Goal: Task Accomplishment & Management: Manage account settings

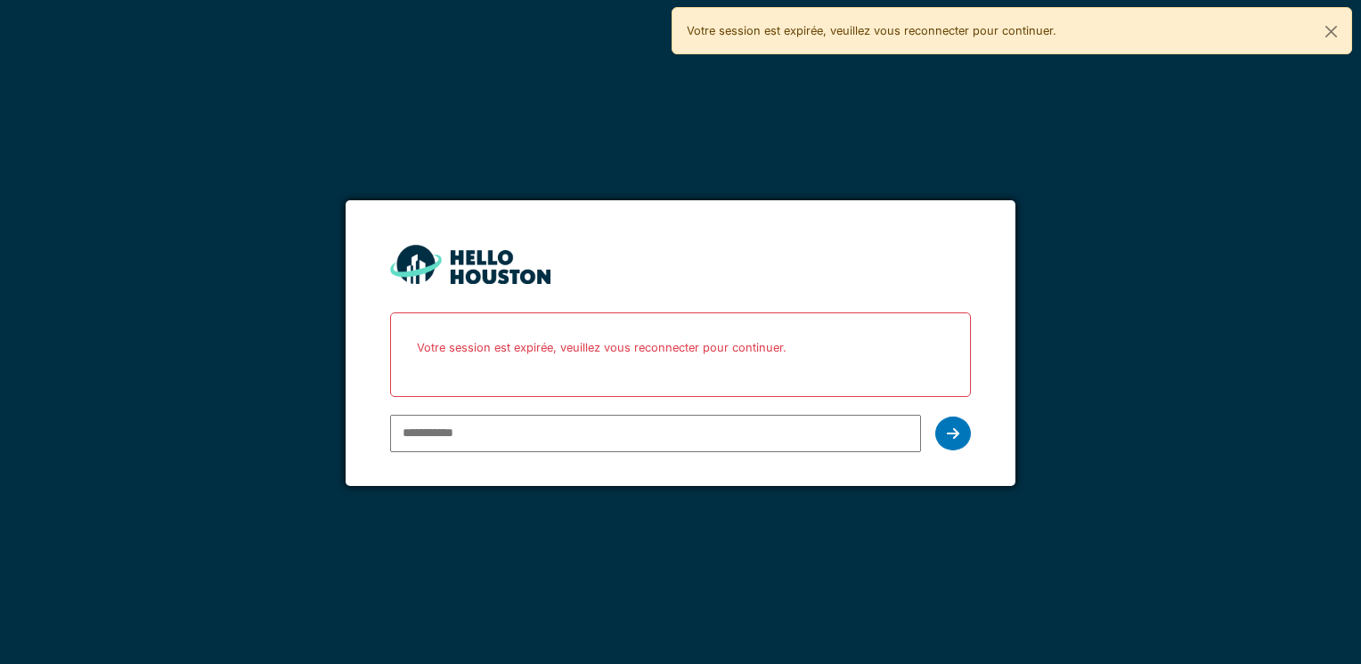
click at [741, 429] on input "email" at bounding box center [655, 433] width 530 height 37
type input "**********"
click at [960, 427] on div at bounding box center [953, 434] width 36 height 34
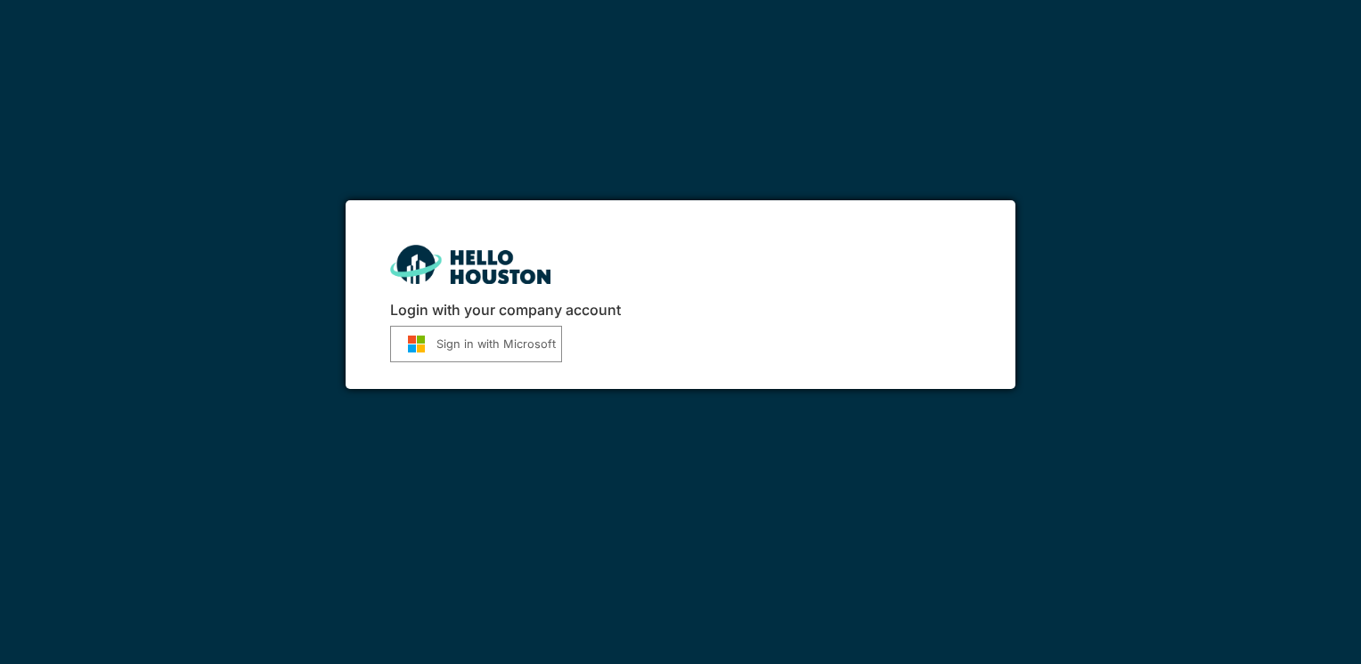
click at [484, 346] on button "Sign in with Microsoft" at bounding box center [476, 344] width 172 height 37
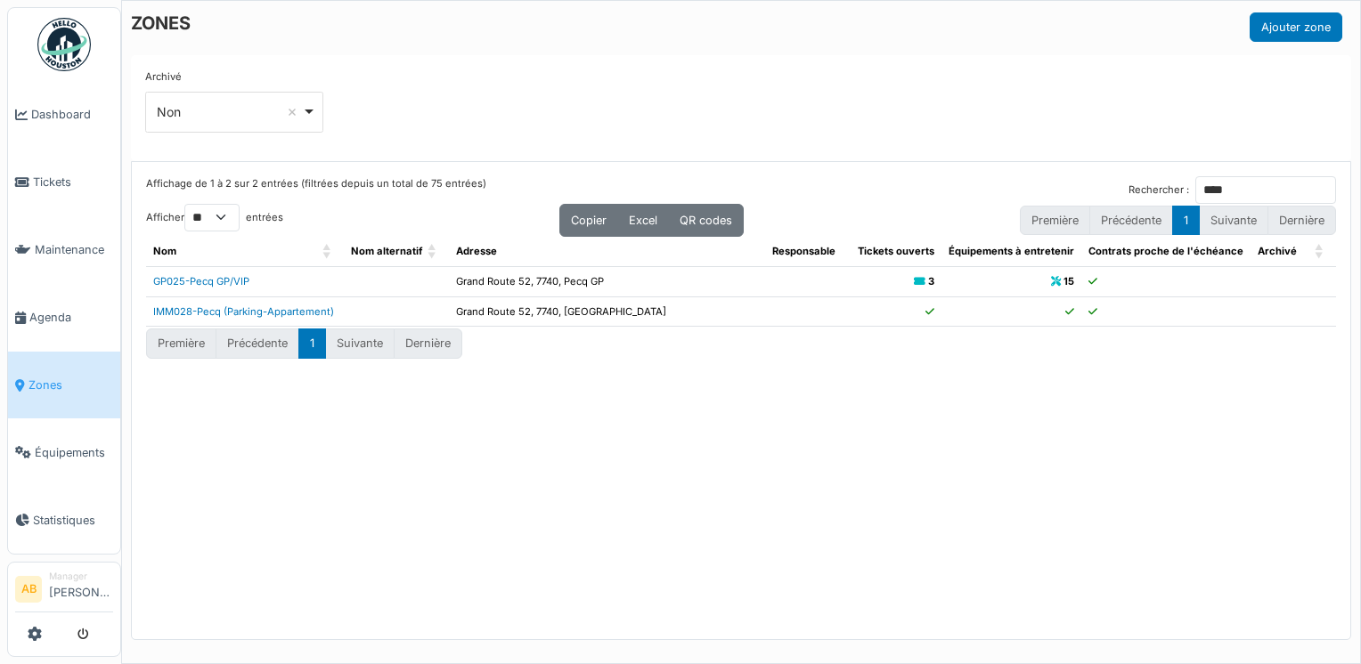
select select "**"
click at [67, 37] on img at bounding box center [63, 44] width 53 height 53
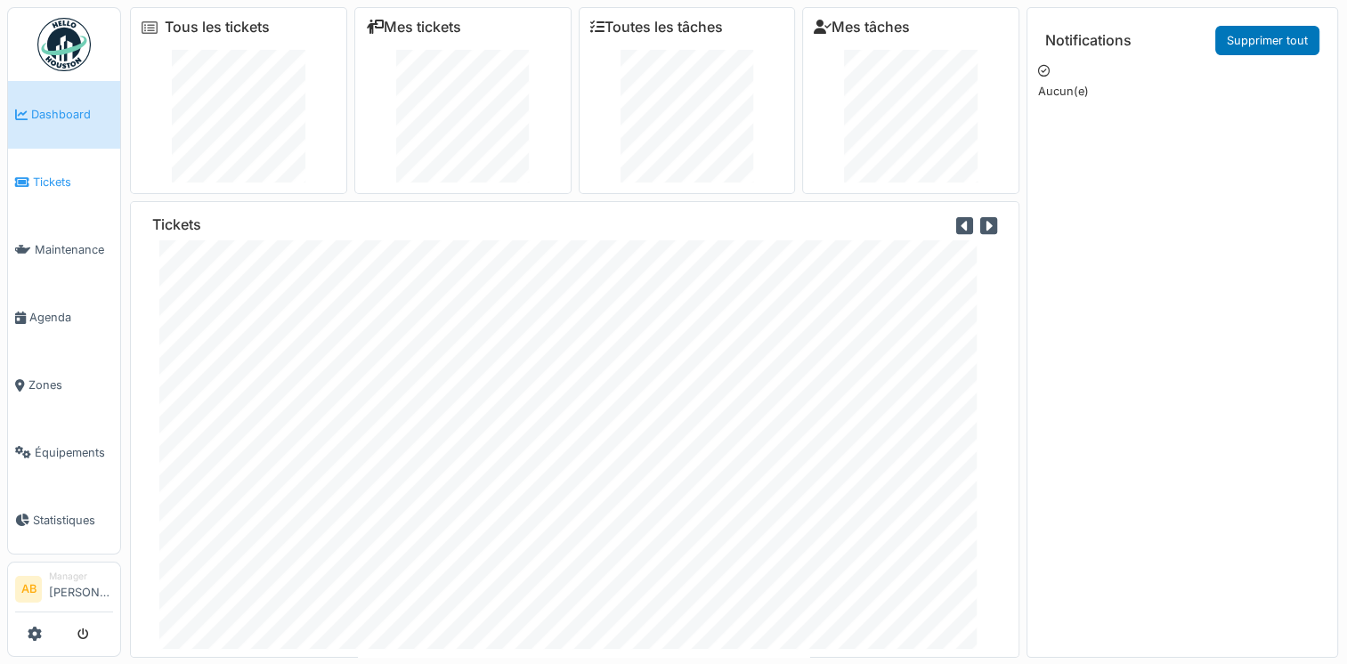
click at [30, 176] on li "Tickets" at bounding box center [64, 182] width 98 height 17
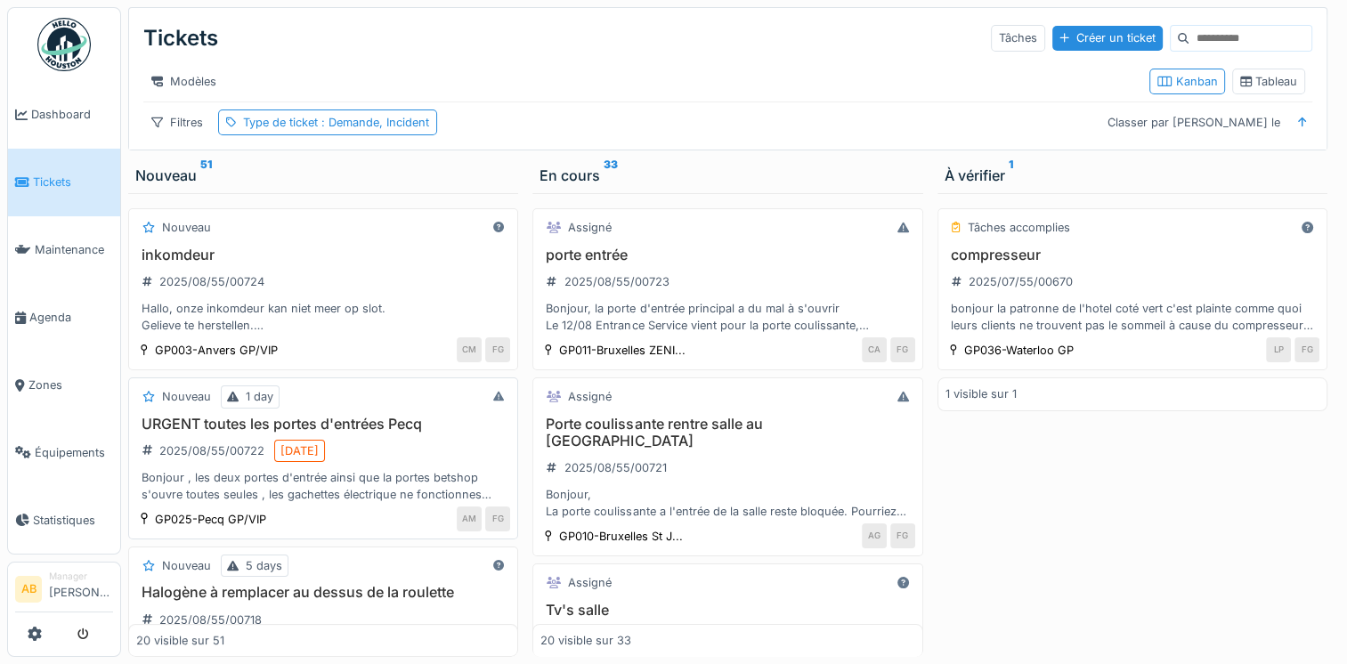
click at [313, 522] on div "AM FG" at bounding box center [393, 519] width 234 height 25
click at [358, 489] on div "Bonjour , les deux portes d'entrée ainsi que la portes betshop s'ouvre toutes s…" at bounding box center [323, 486] width 374 height 34
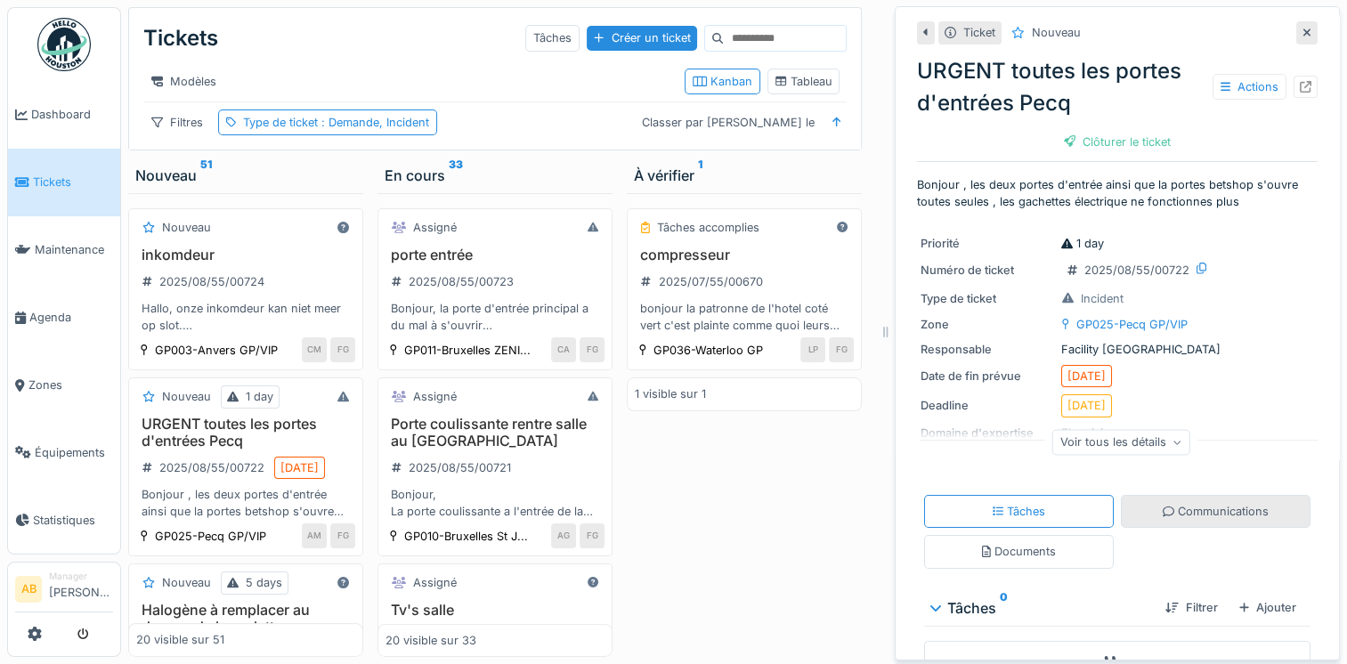
click at [1205, 513] on div "Communications" at bounding box center [1216, 511] width 106 height 17
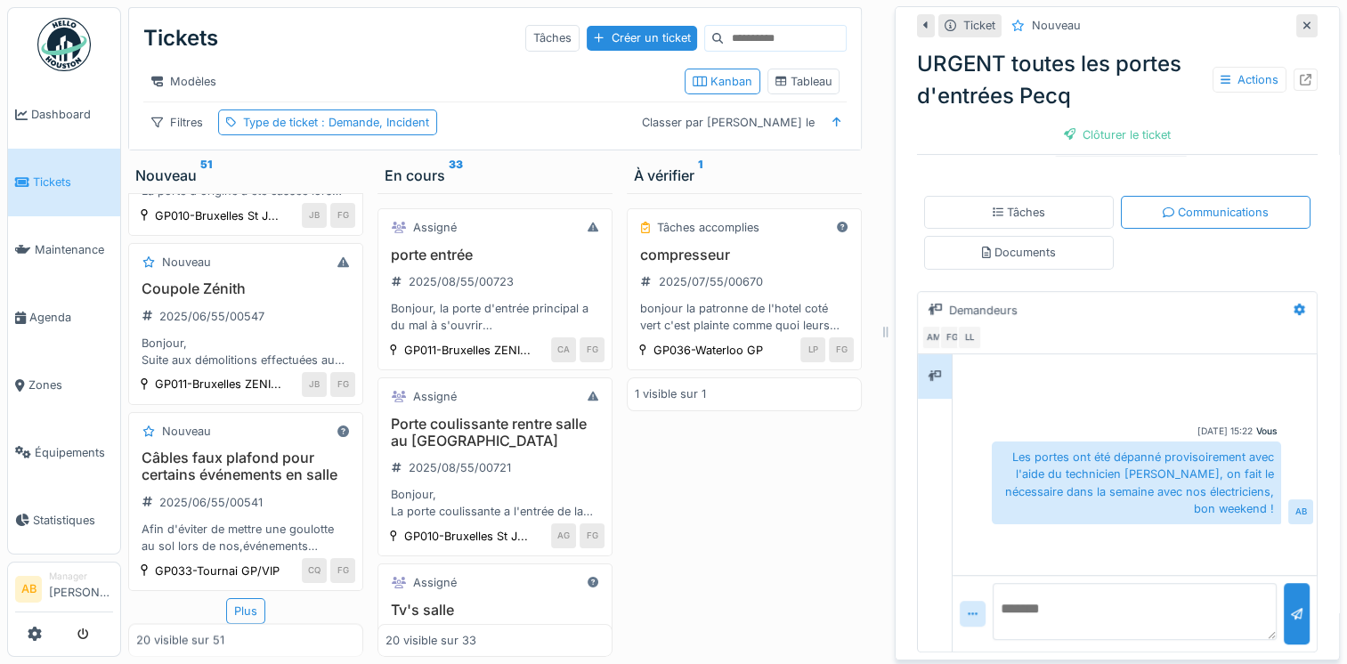
scroll to position [3496, 0]
click at [225, 583] on div "Nouveau inkomdeur 2025/08/55/00724 Hallo, onze inkomdeur kan niet meer op slot.…" at bounding box center [245, 425] width 235 height 464
click at [226, 598] on div "Plus" at bounding box center [245, 611] width 39 height 26
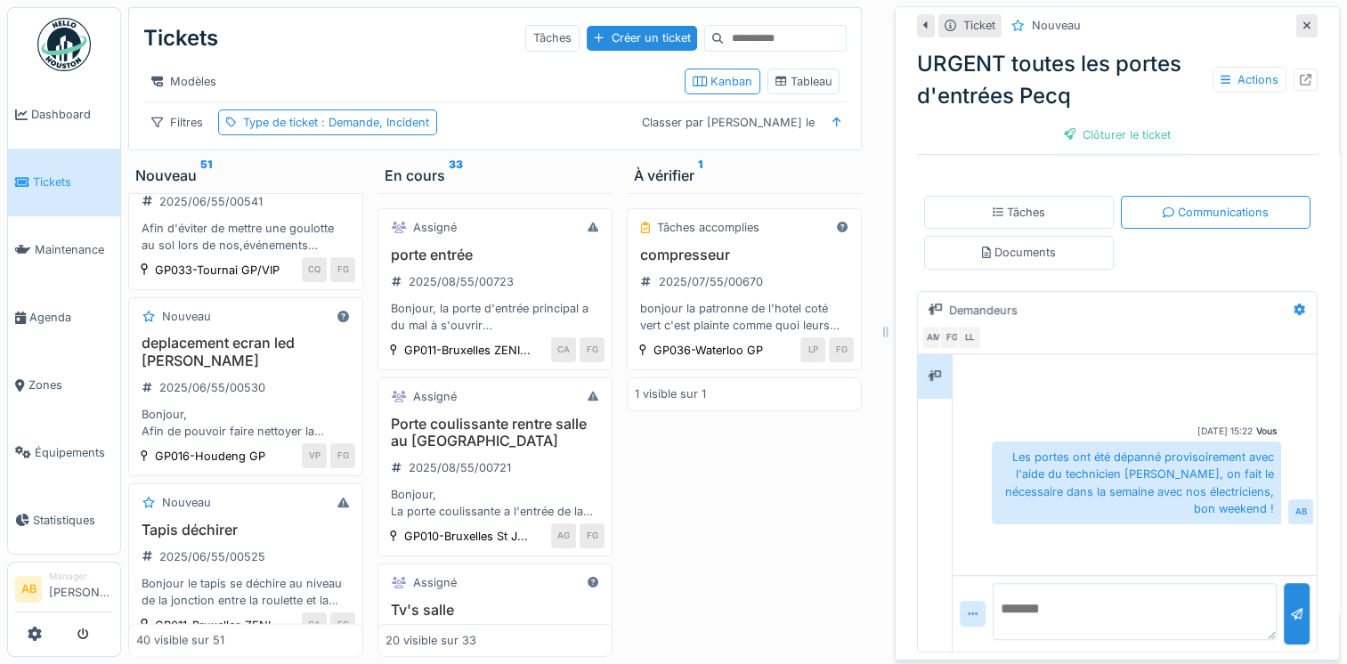
drag, startPoint x: 277, startPoint y: 614, endPoint x: 336, endPoint y: 636, distance: 62.5
click at [336, 636] on div "40 visible sur 51" at bounding box center [245, 640] width 235 height 33
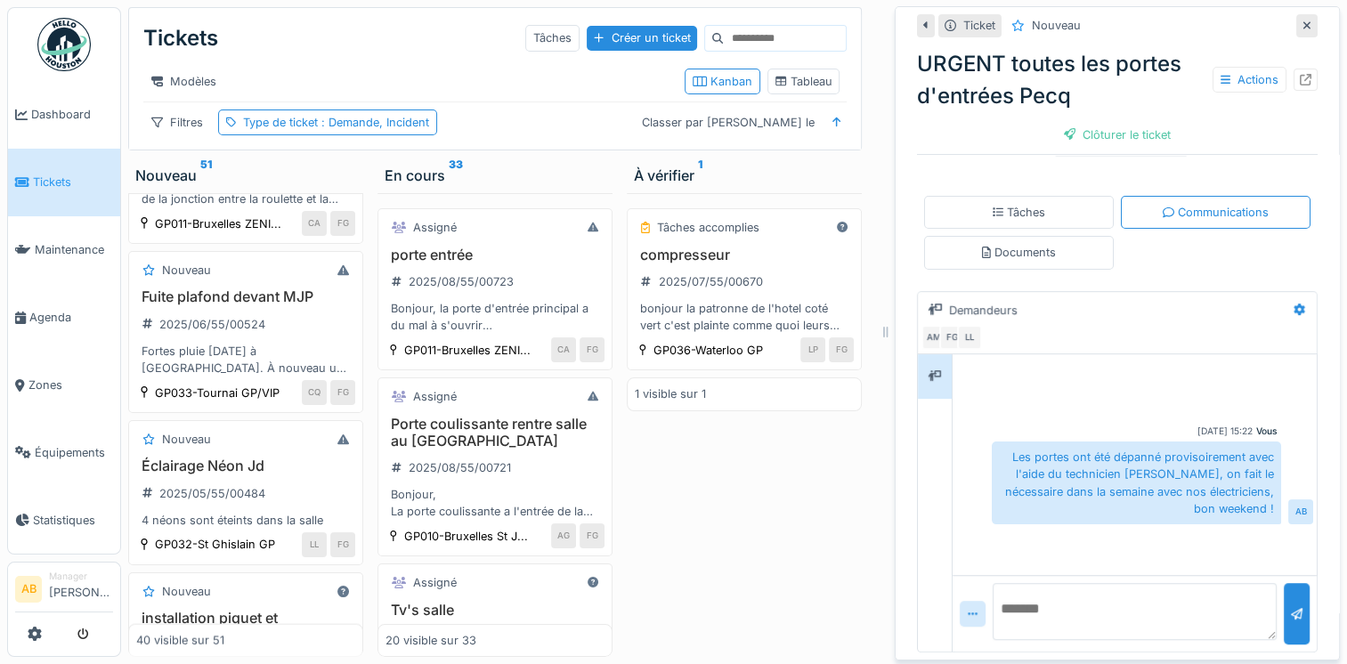
scroll to position [3900, 0]
click at [261, 36] on div "Bonjour, Afin de pouvoir faire nettoyer la vitrine à la société de nettoyage, i…" at bounding box center [245, 19] width 219 height 34
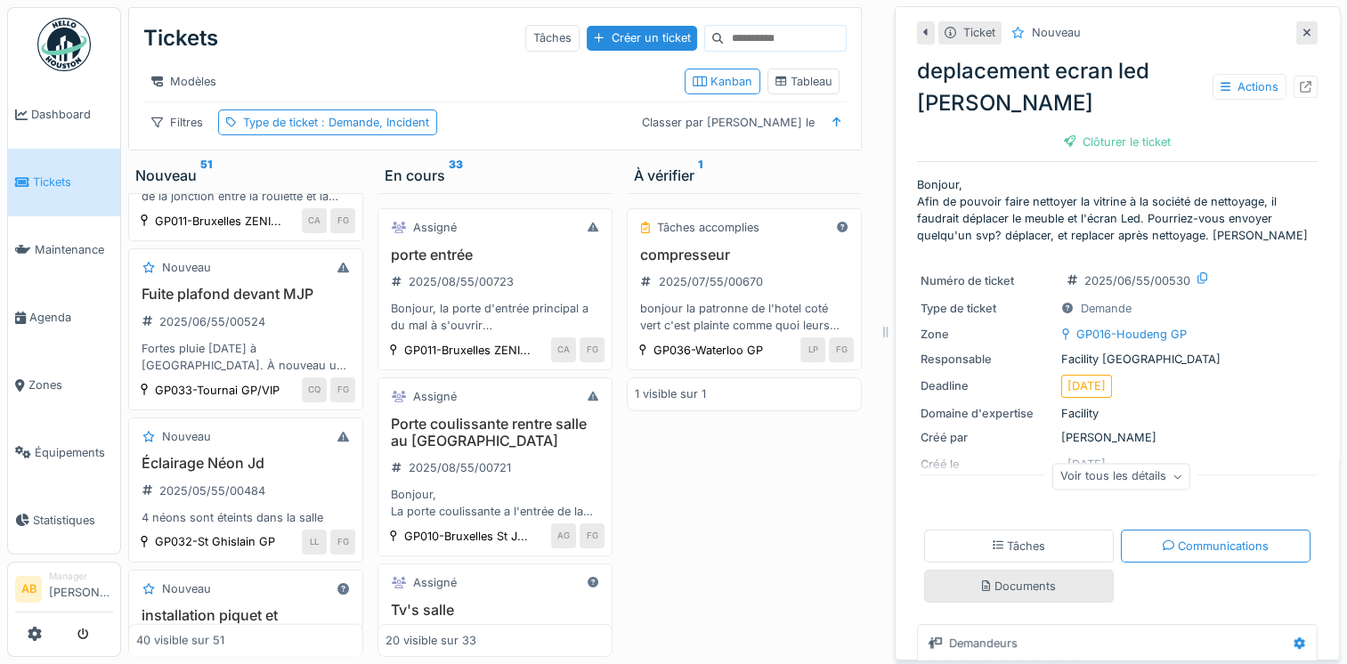
click at [1036, 578] on div "Documents" at bounding box center [1019, 586] width 74 height 17
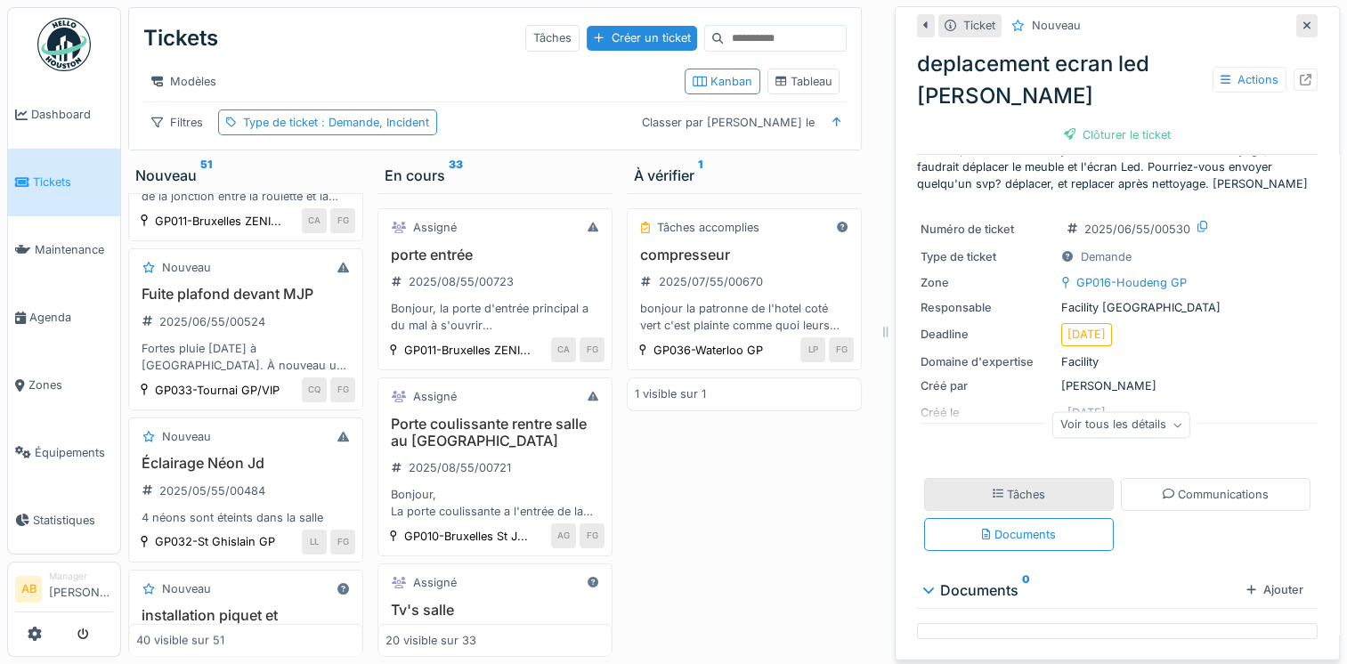
click at [1056, 486] on div "Tâches" at bounding box center [1019, 494] width 190 height 33
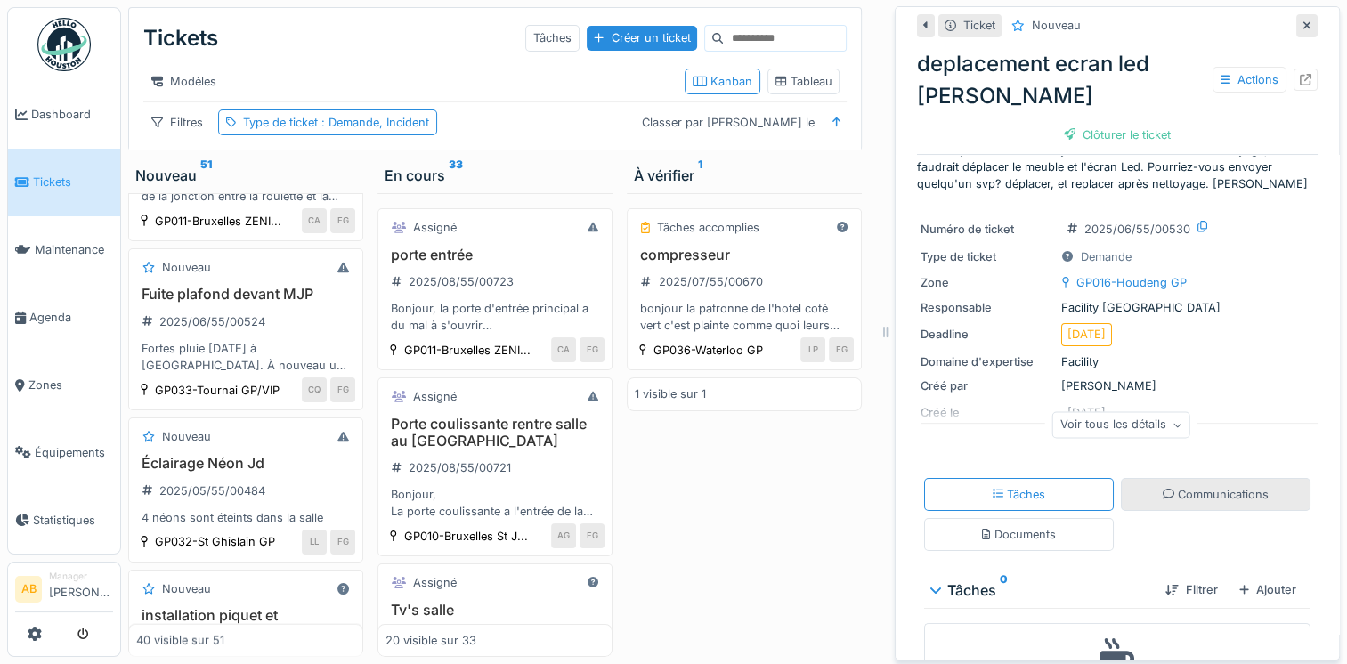
click at [1164, 486] on div "Communications" at bounding box center [1216, 494] width 106 height 17
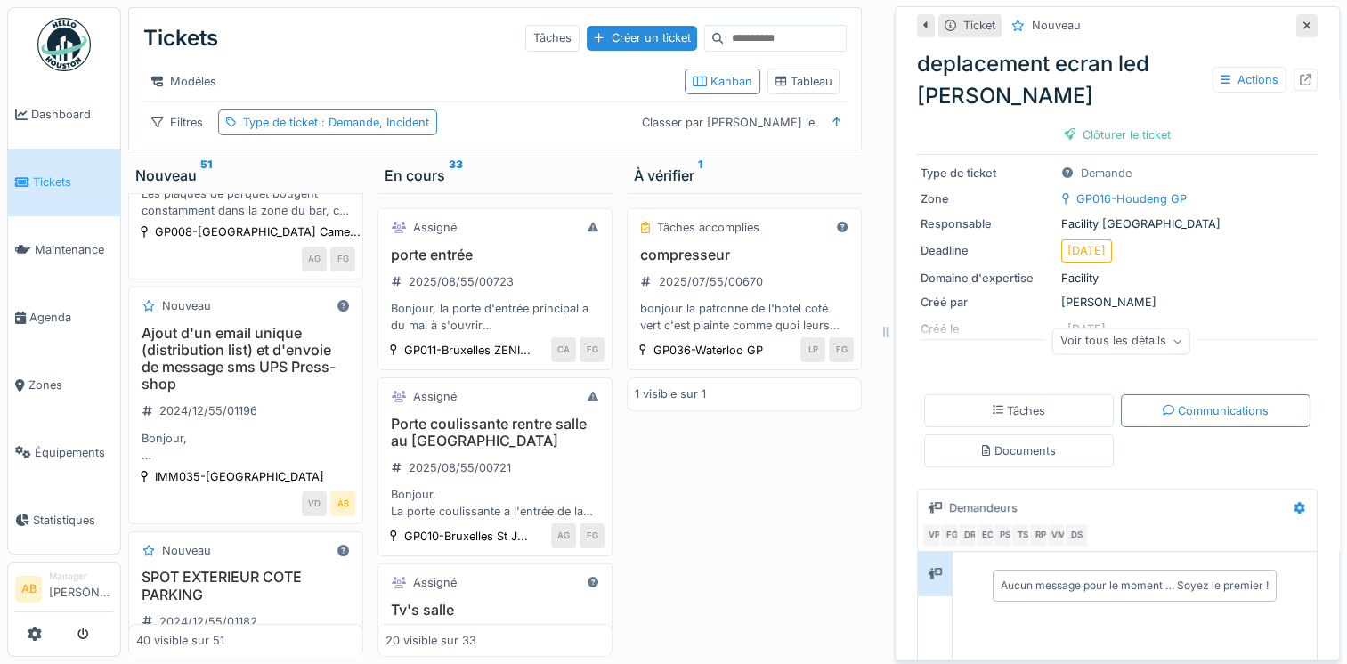
scroll to position [6001, 0]
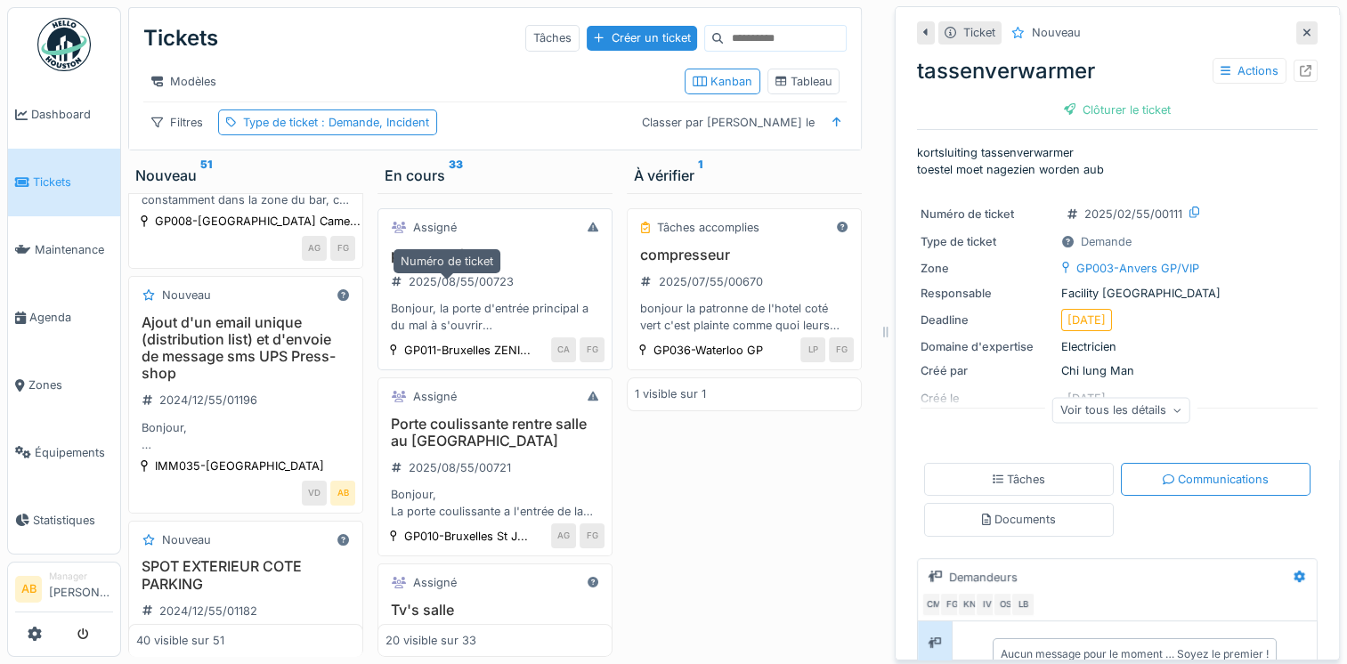
click at [416, 283] on div "2025/08/55/00723" at bounding box center [461, 281] width 105 height 17
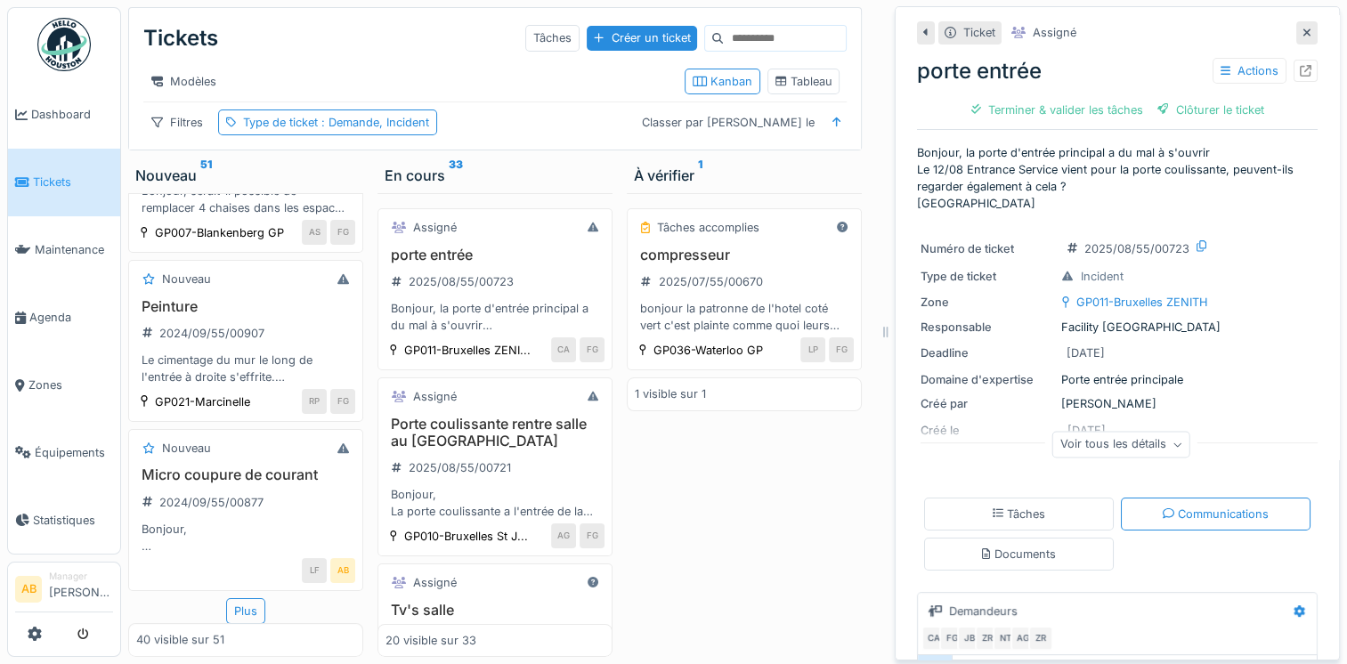
scroll to position [6963, 0]
click at [66, 107] on span "Dashboard" at bounding box center [72, 114] width 82 height 17
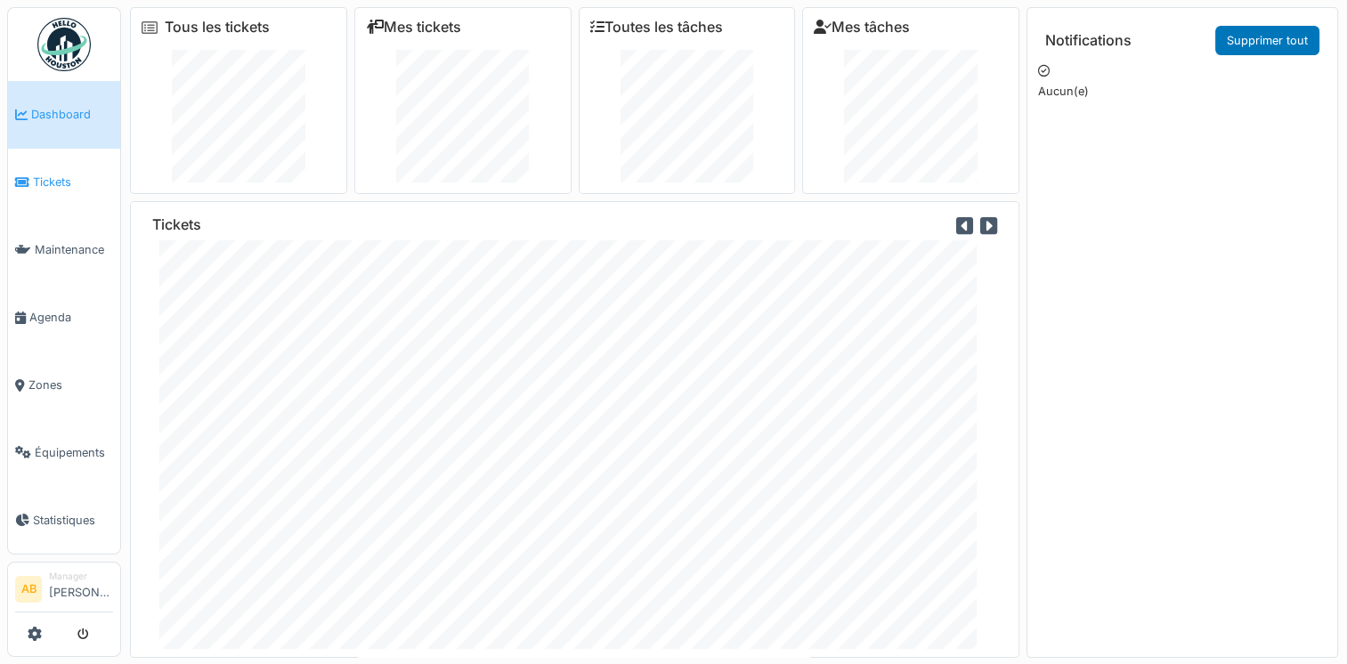
click at [43, 183] on span "Tickets" at bounding box center [73, 182] width 80 height 17
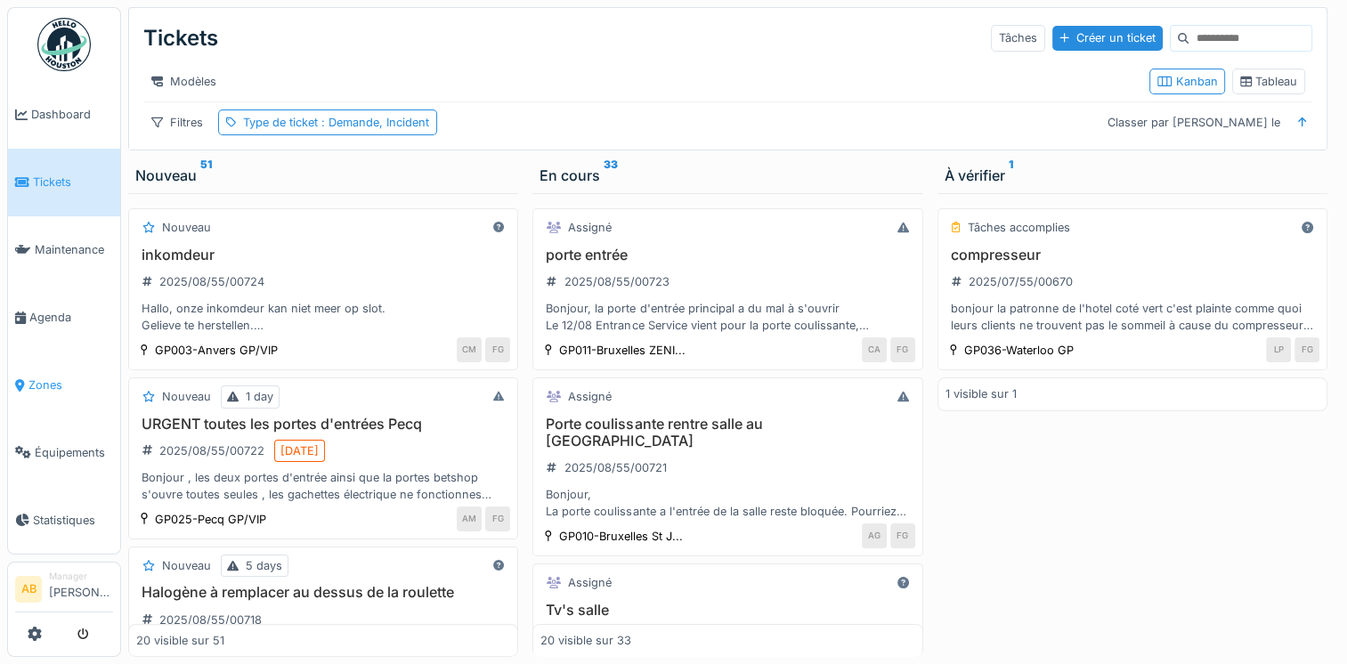
click at [33, 381] on span "Zones" at bounding box center [70, 385] width 85 height 17
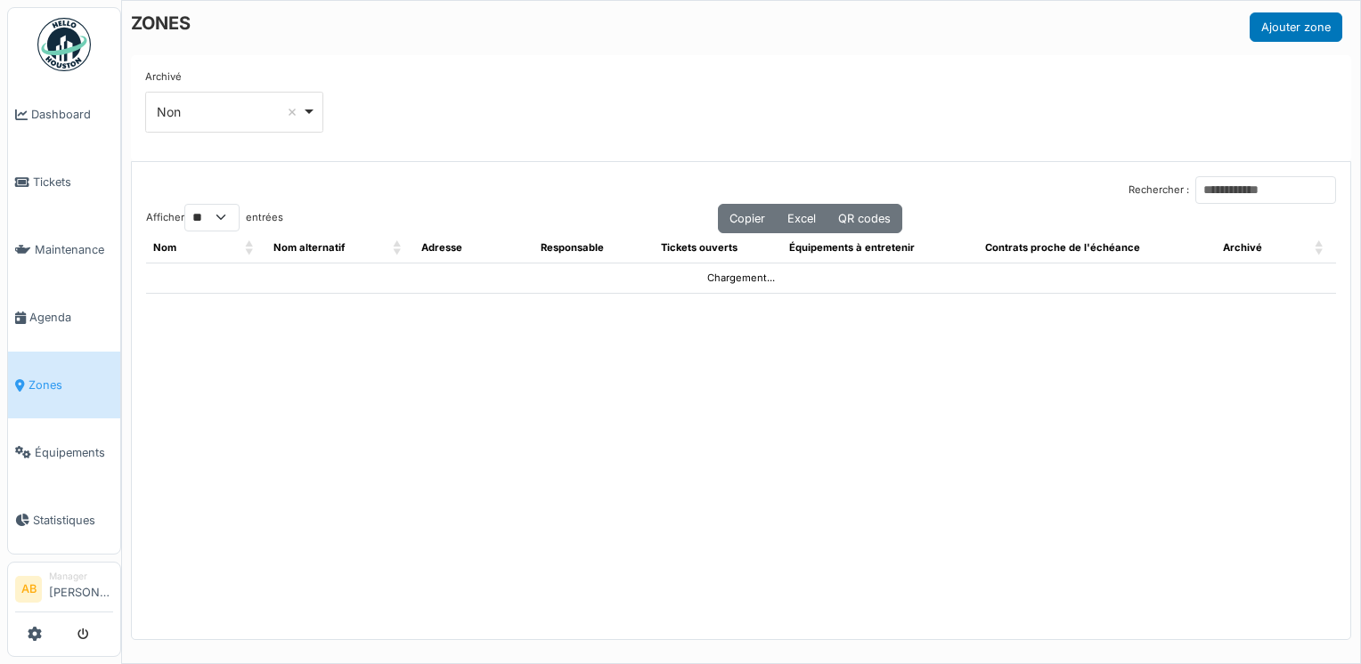
select select "**"
click at [39, 635] on icon at bounding box center [35, 634] width 14 height 14
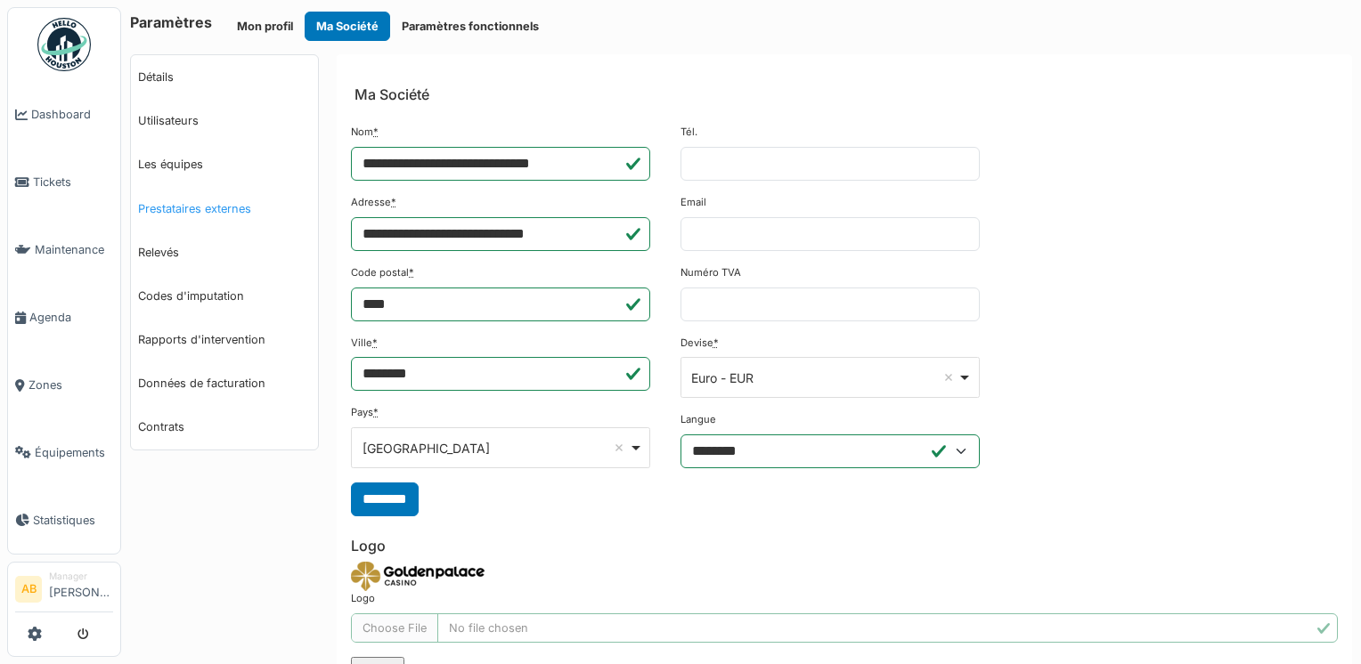
click at [191, 215] on link "Prestataires externes" at bounding box center [224, 209] width 187 height 44
select select "***"
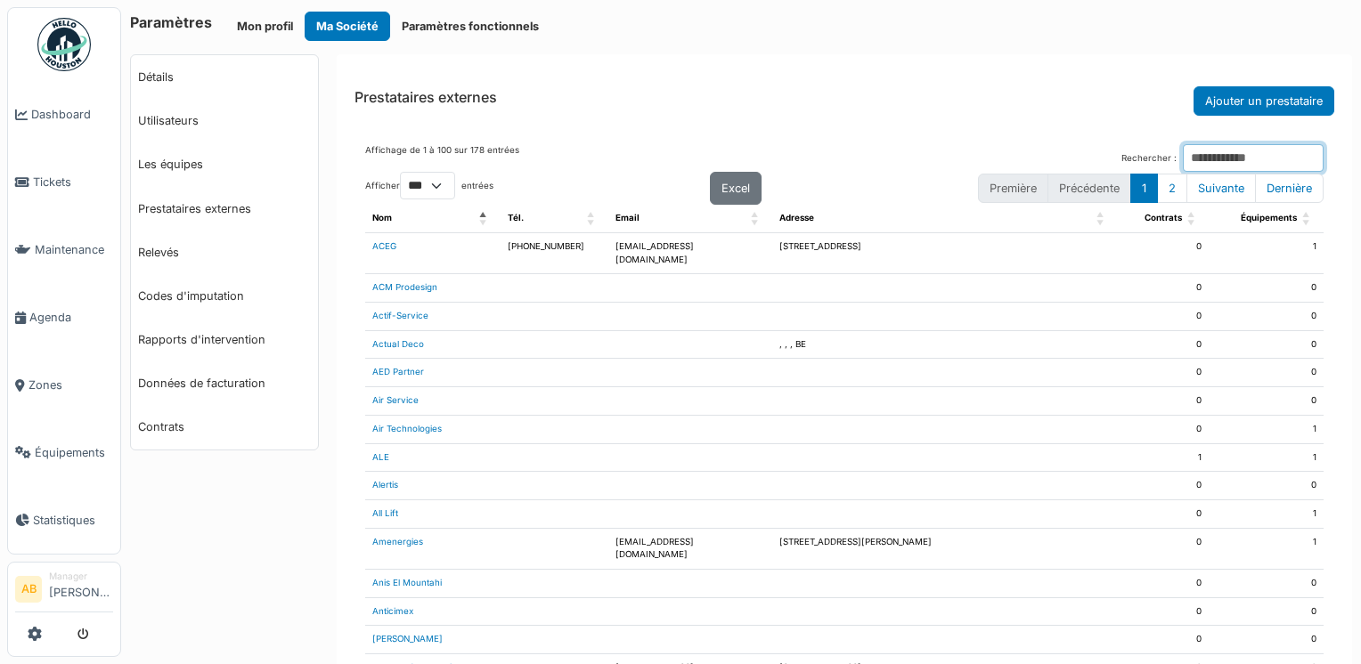
click at [1198, 166] on input "Rechercher :" at bounding box center [1252, 158] width 141 height 28
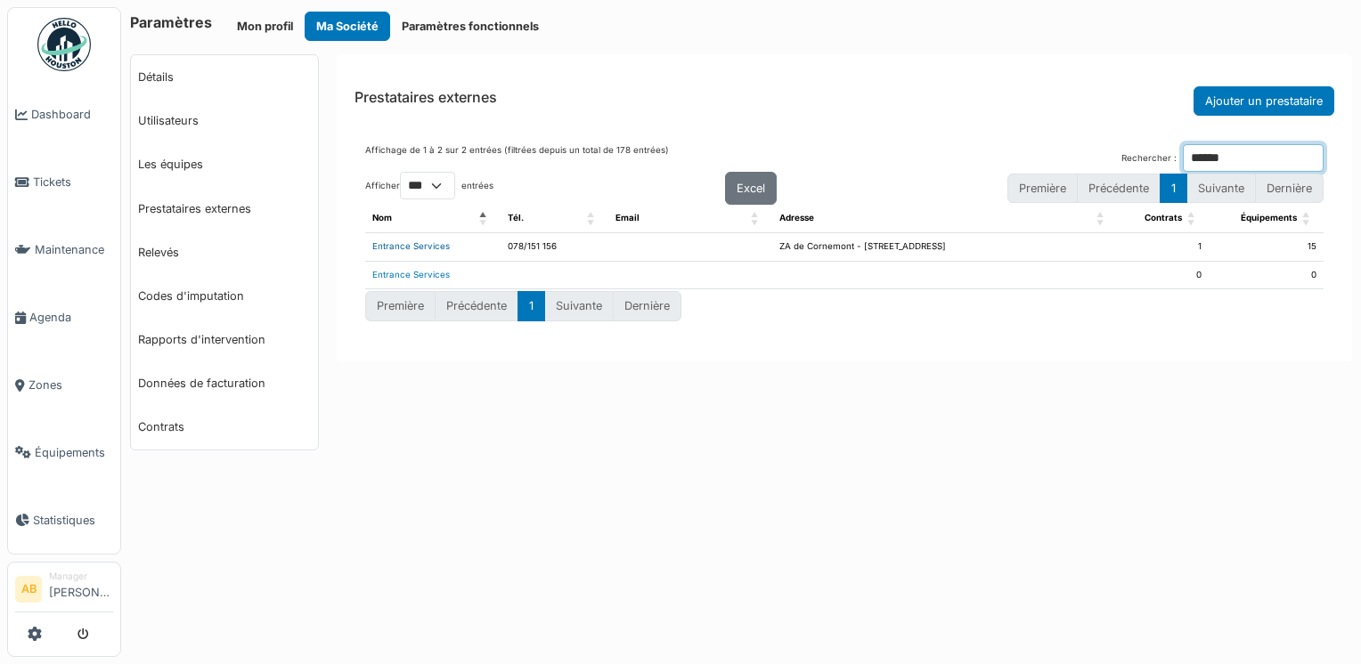
type input "******"
click at [410, 244] on link "Entrance Services" at bounding box center [410, 246] width 77 height 10
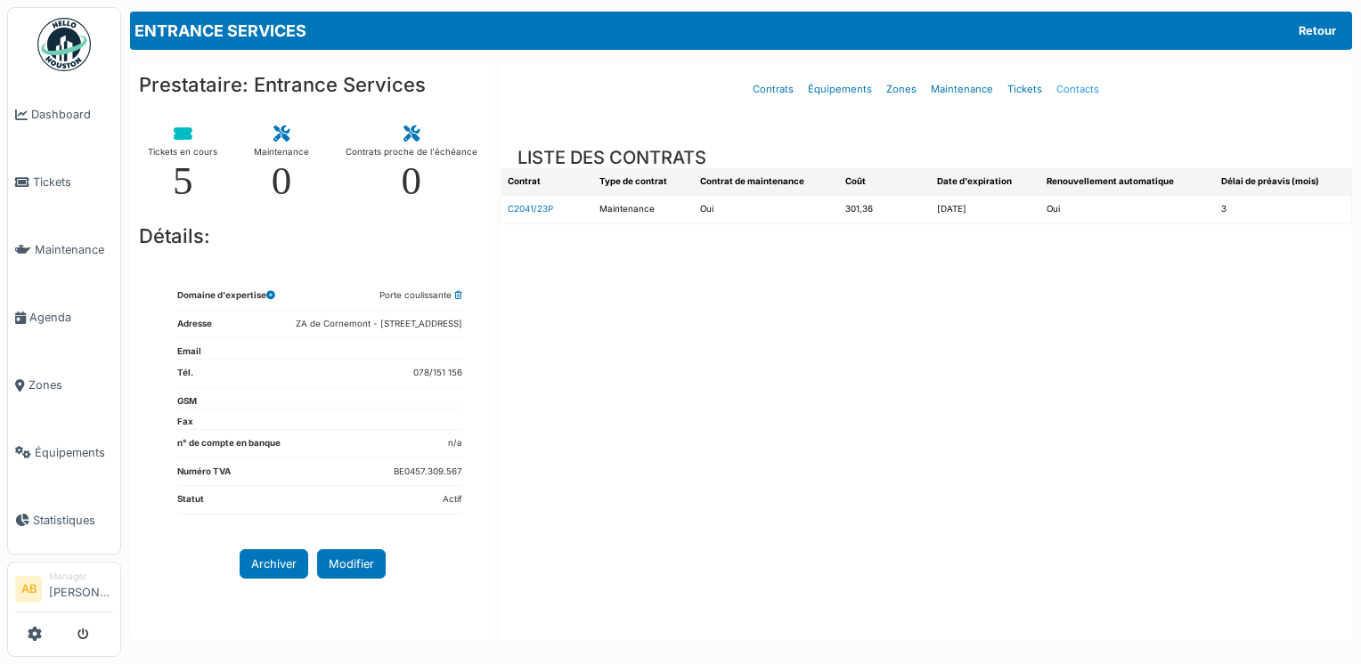
click at [1067, 94] on link "Contacts" at bounding box center [1077, 90] width 57 height 42
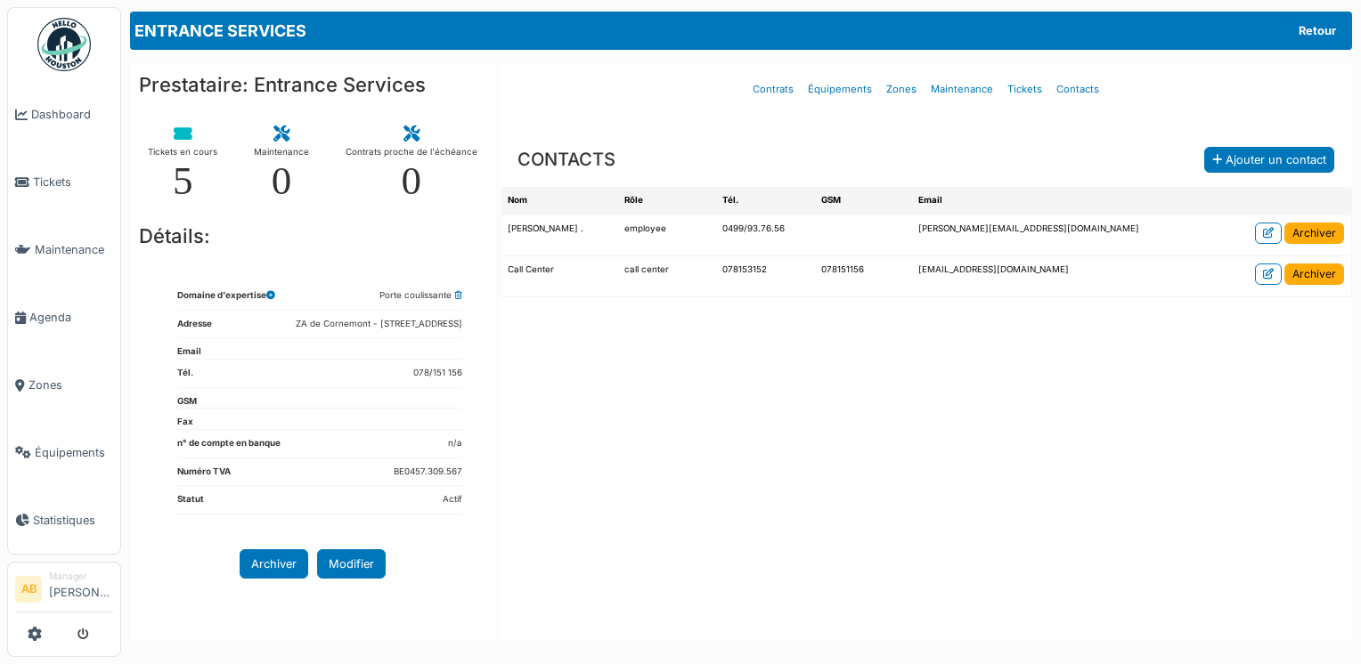
click at [56, 74] on link at bounding box center [64, 45] width 66 height 66
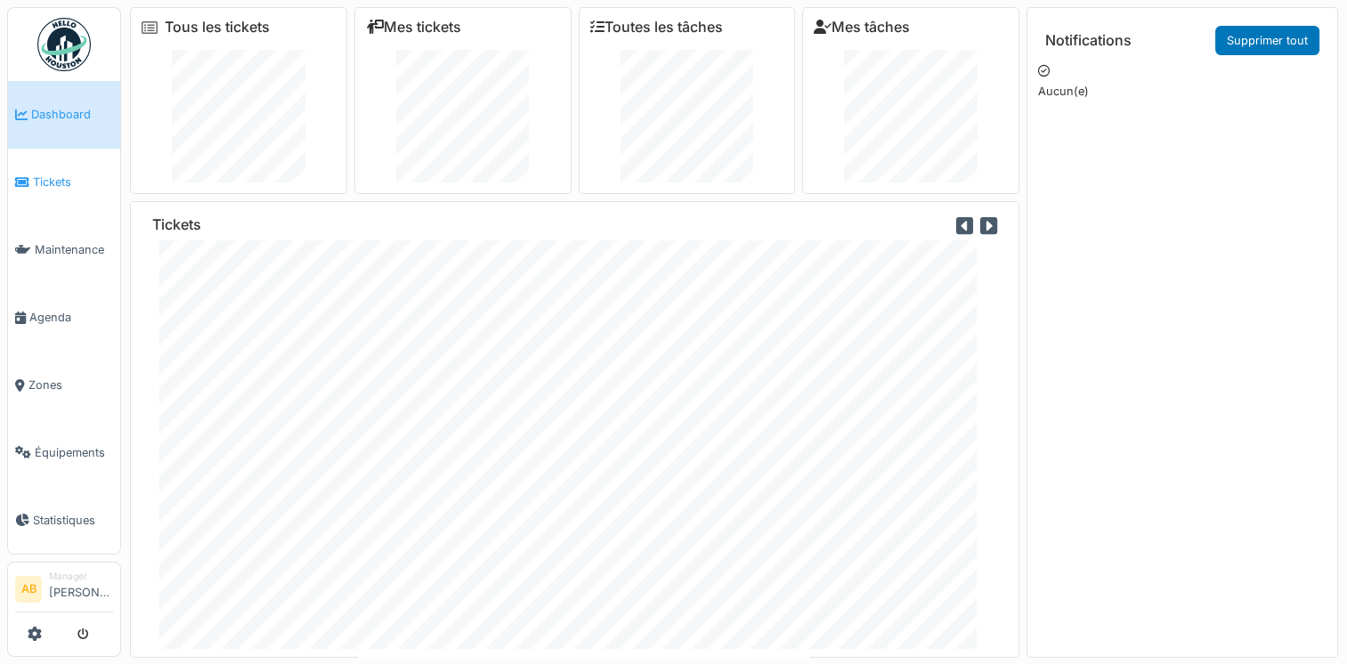
click at [59, 183] on span "Tickets" at bounding box center [73, 182] width 80 height 17
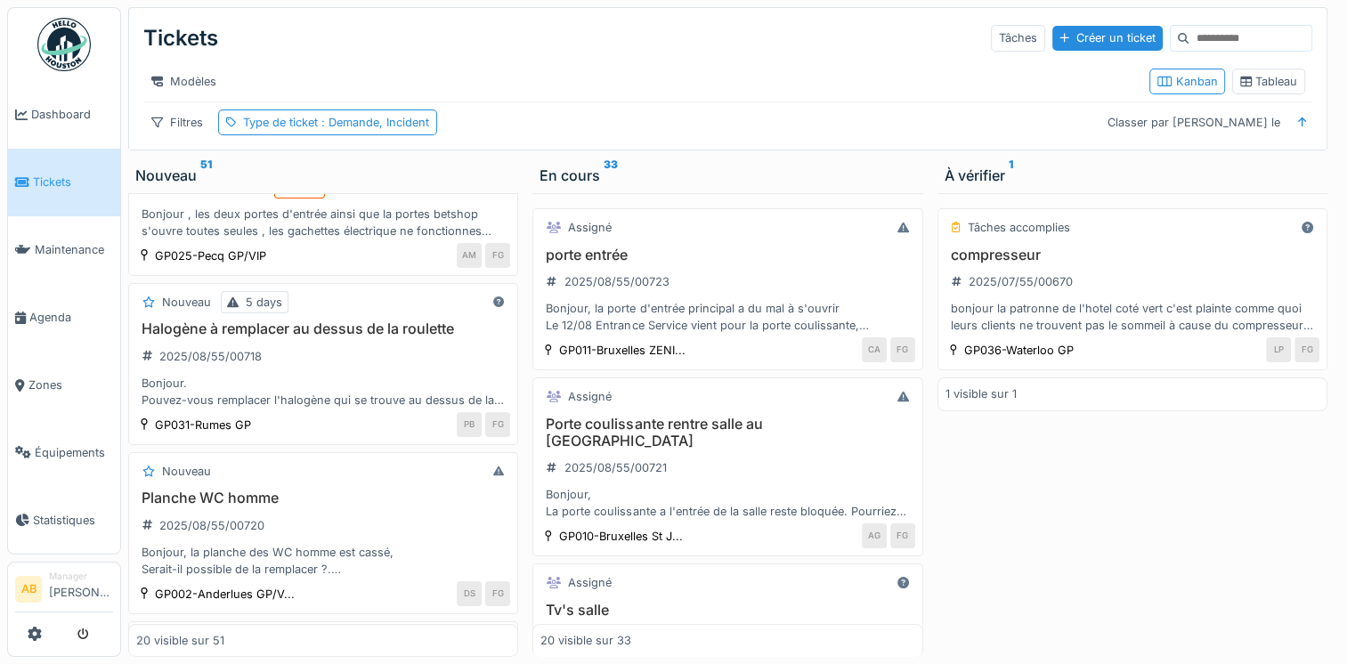
scroll to position [285, 0]
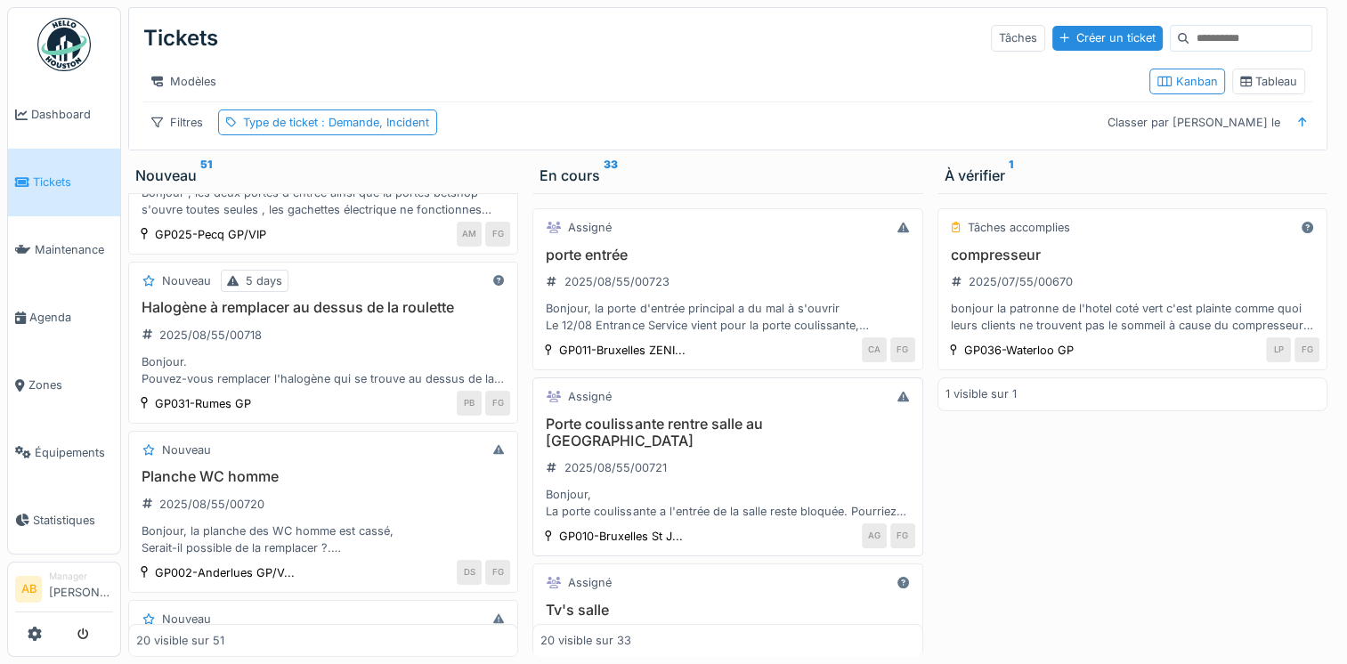
click at [670, 494] on div "Bonjour, La porte coulissante a l'entrée de la salle reste bloquée. Pourriez-vo…" at bounding box center [727, 503] width 374 height 34
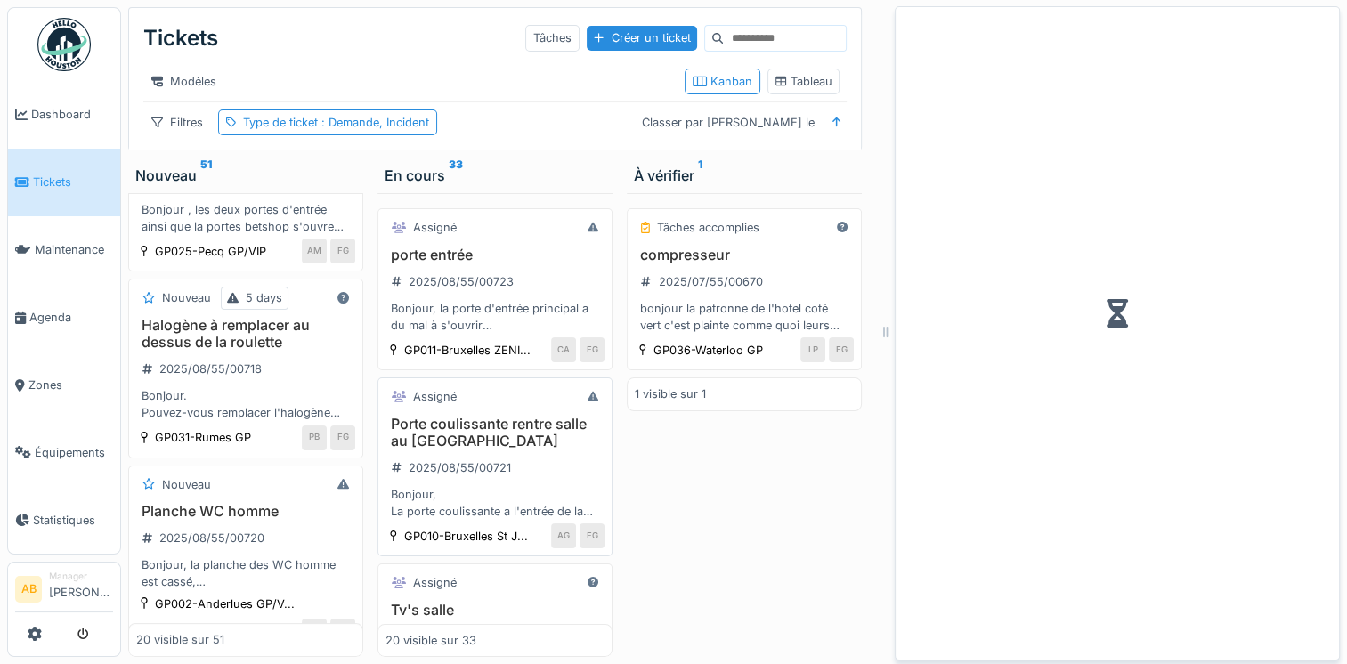
scroll to position [348, 0]
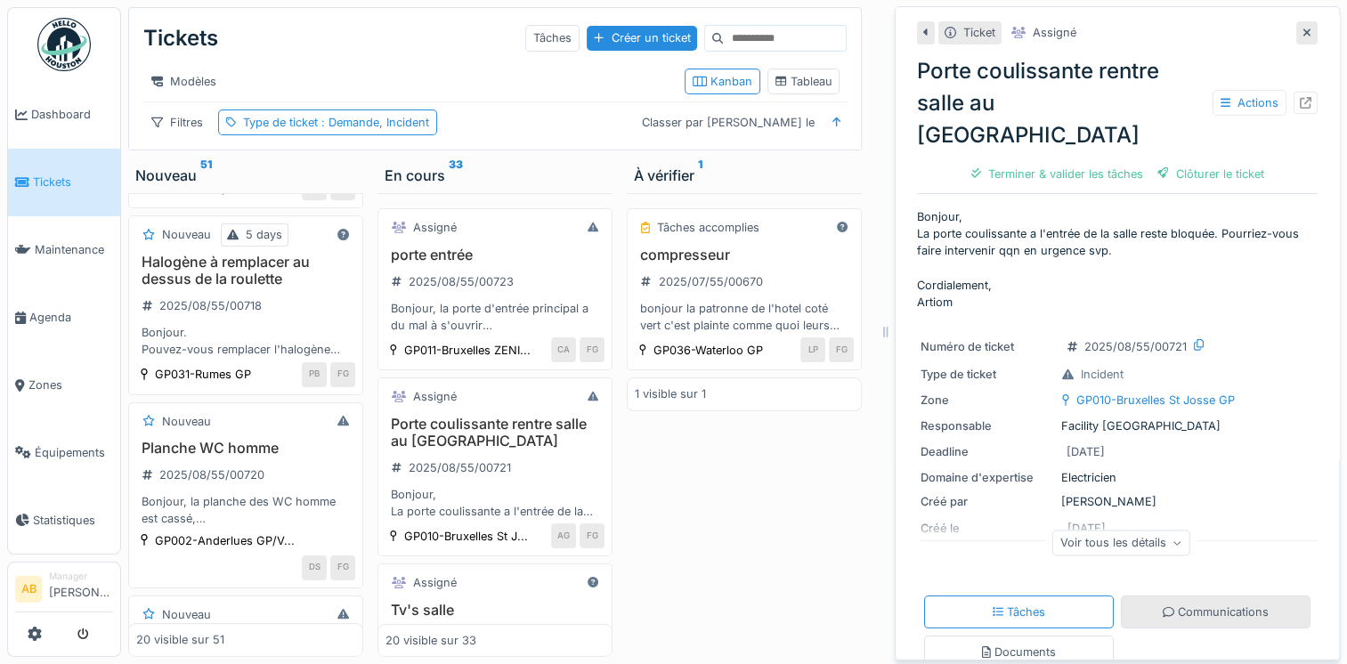
click at [1175, 596] on div "Communications" at bounding box center [1216, 612] width 190 height 33
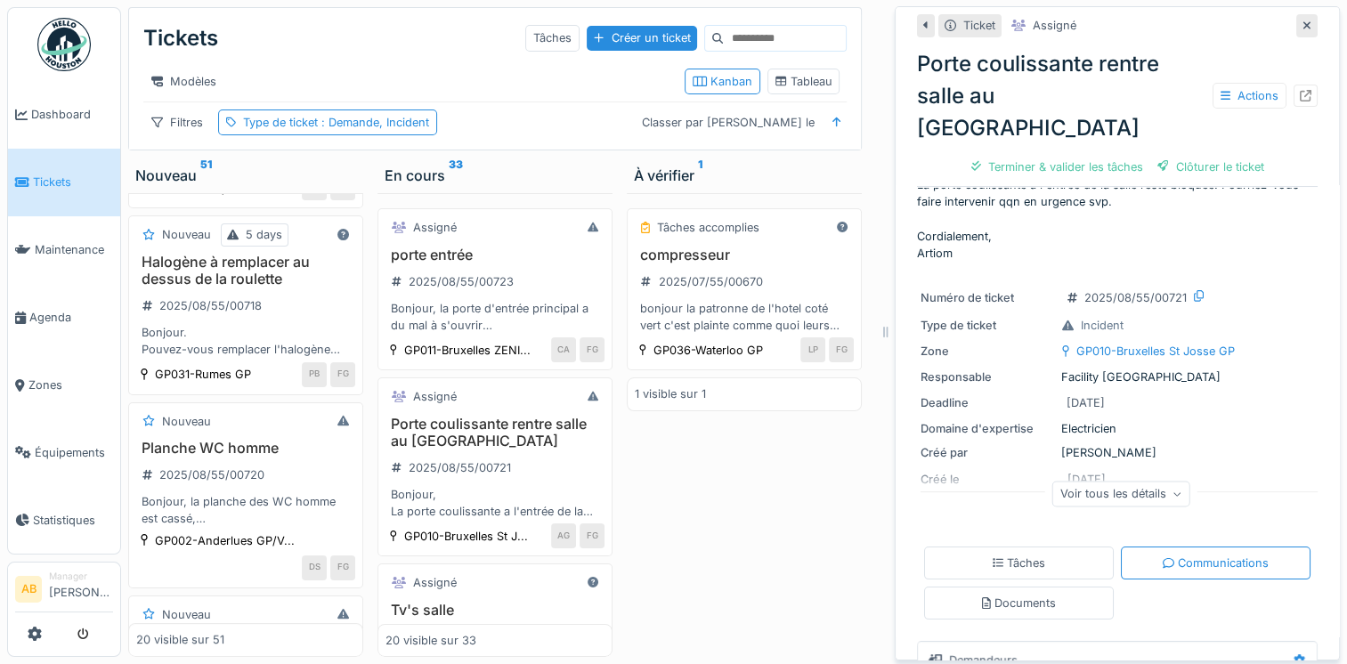
scroll to position [0, 0]
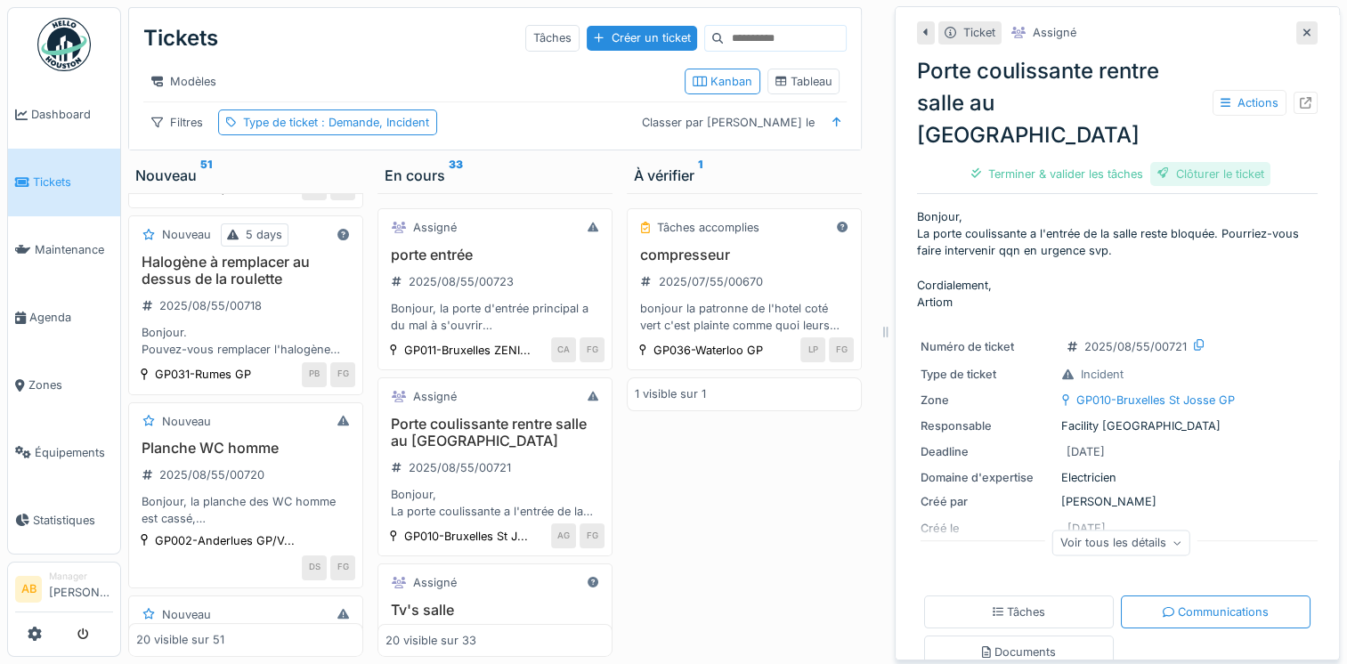
click at [1199, 162] on div "Clôturer le ticket" at bounding box center [1210, 174] width 121 height 24
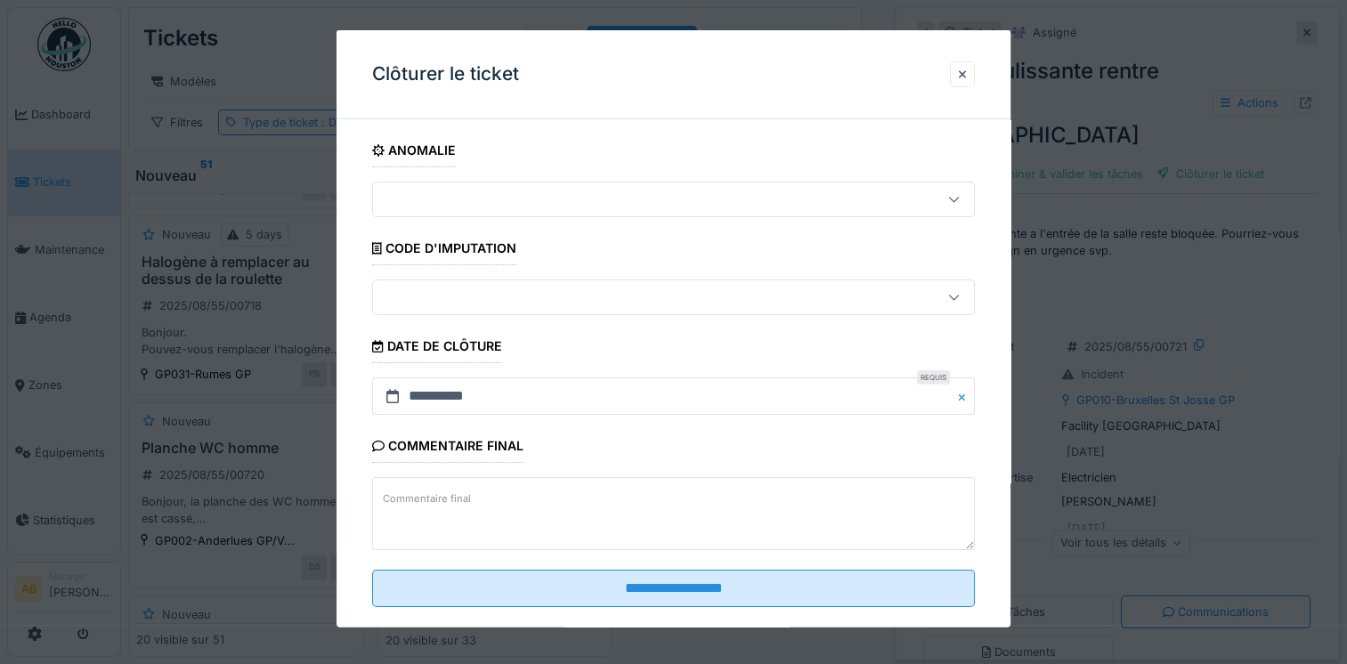
click at [612, 490] on textarea "Commentaire final" at bounding box center [673, 513] width 603 height 73
click at [975, 77] on div at bounding box center [962, 74] width 25 height 26
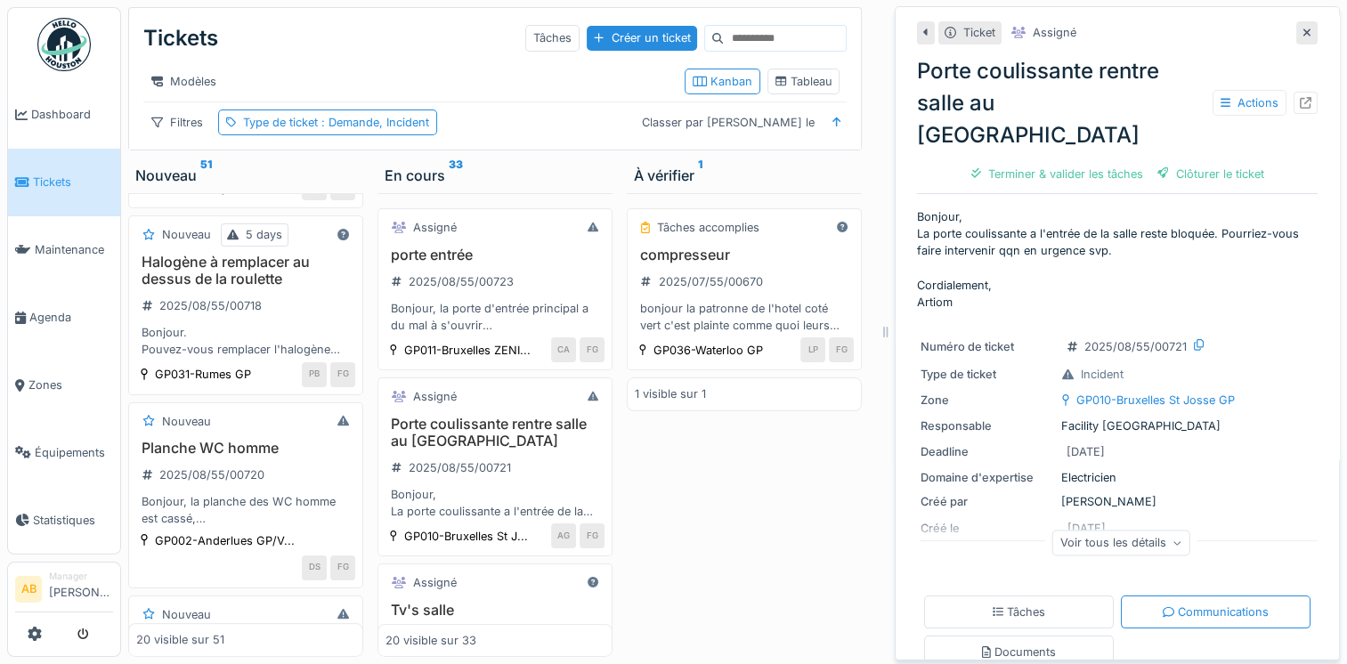
click at [586, 167] on div "En cours 33" at bounding box center [495, 175] width 221 height 21
click at [722, 572] on div "Tâches accomplies compresseur 2025/07/55/00670 bonjour la patronne de l'hotel c…" at bounding box center [744, 425] width 235 height 464
click at [65, 384] on link "Zones" at bounding box center [64, 386] width 112 height 68
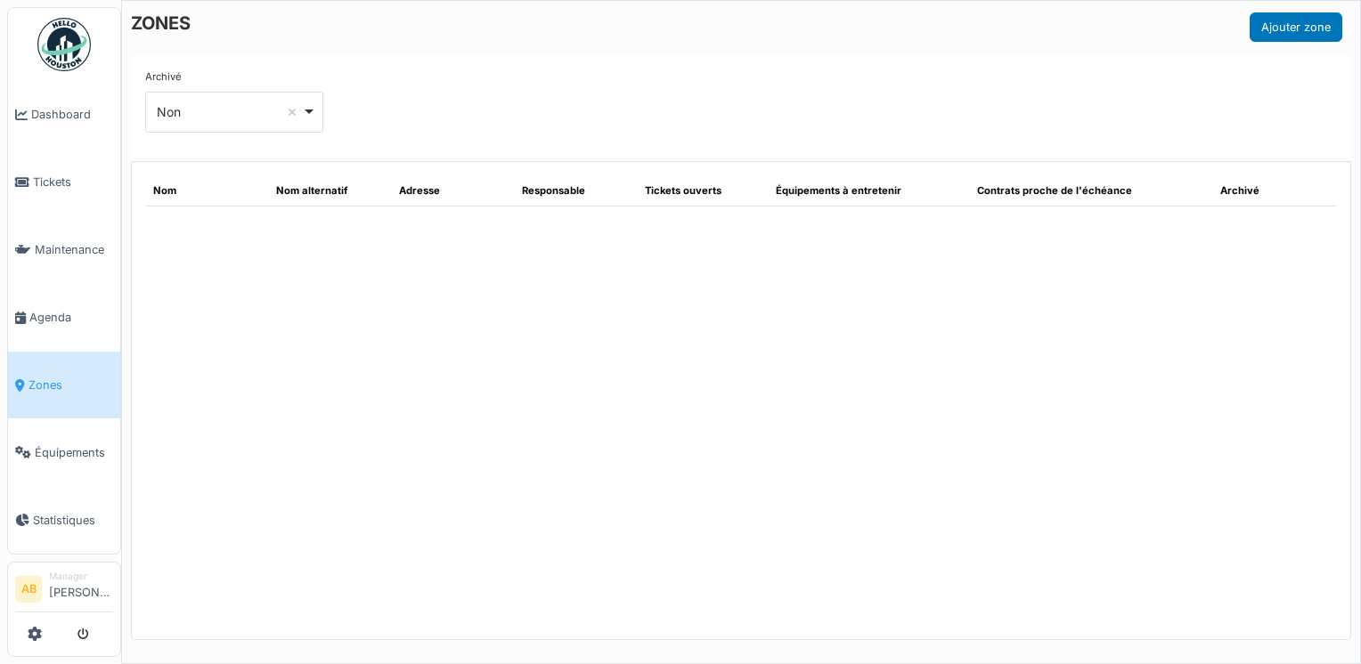
select select "**"
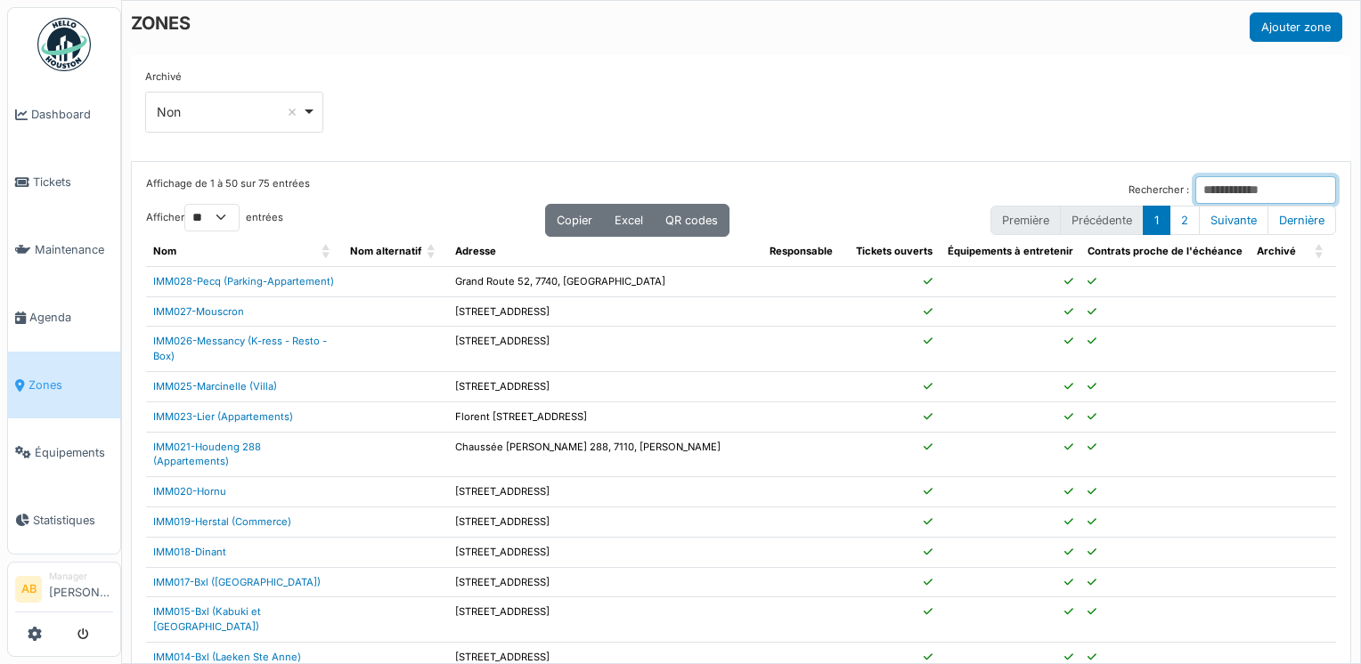
click at [1219, 181] on input "Rechercher :" at bounding box center [1265, 190] width 141 height 28
type input "*"
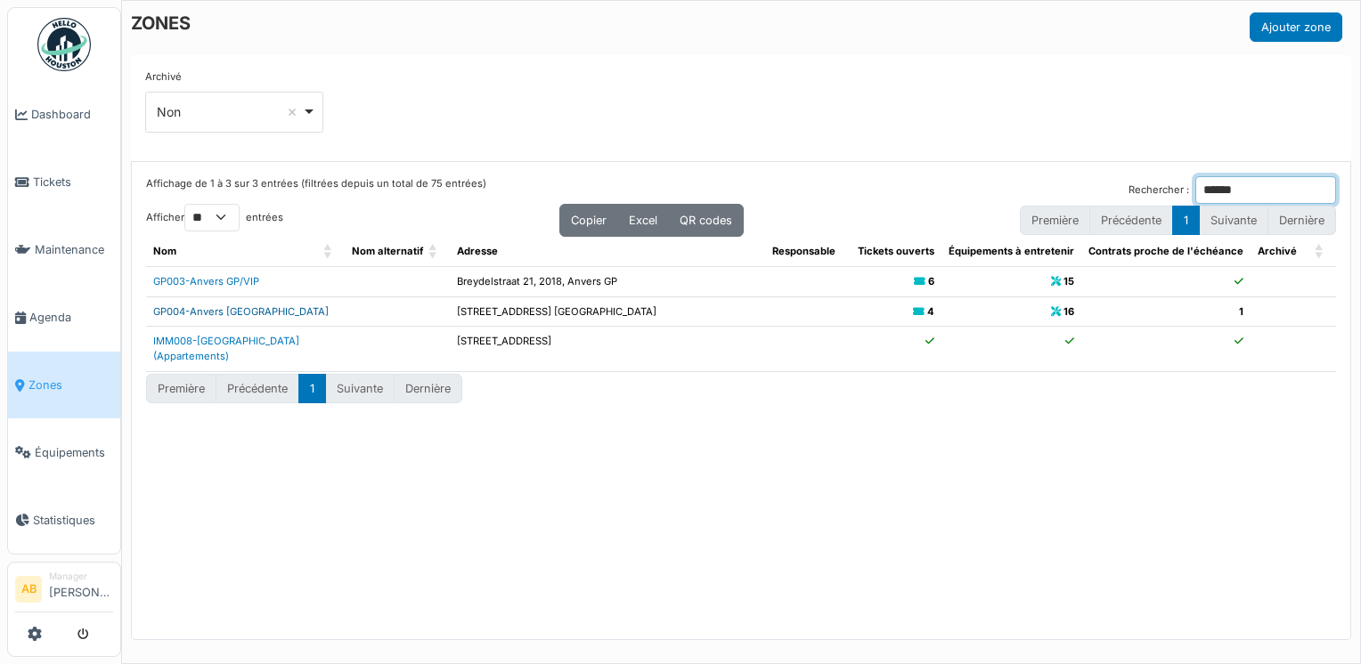
type input "******"
click at [207, 310] on link "GP004-Anvers [GEOGRAPHIC_DATA]" at bounding box center [240, 311] width 175 height 12
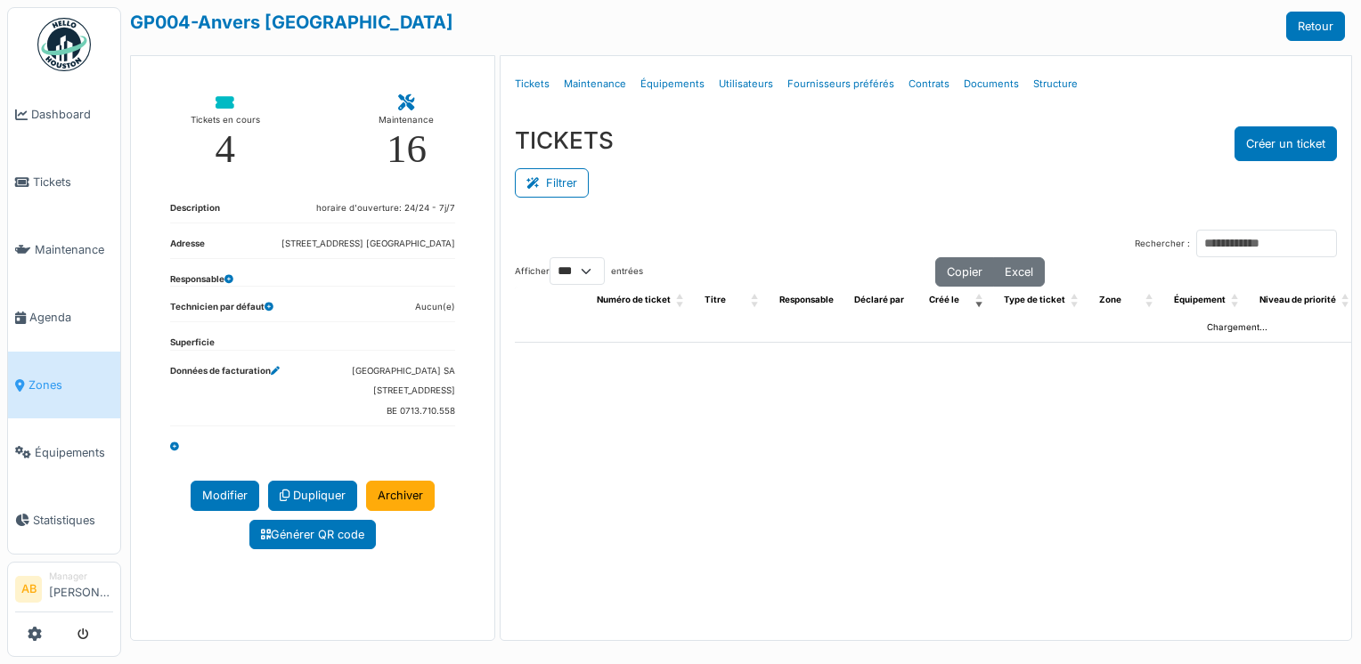
select select "***"
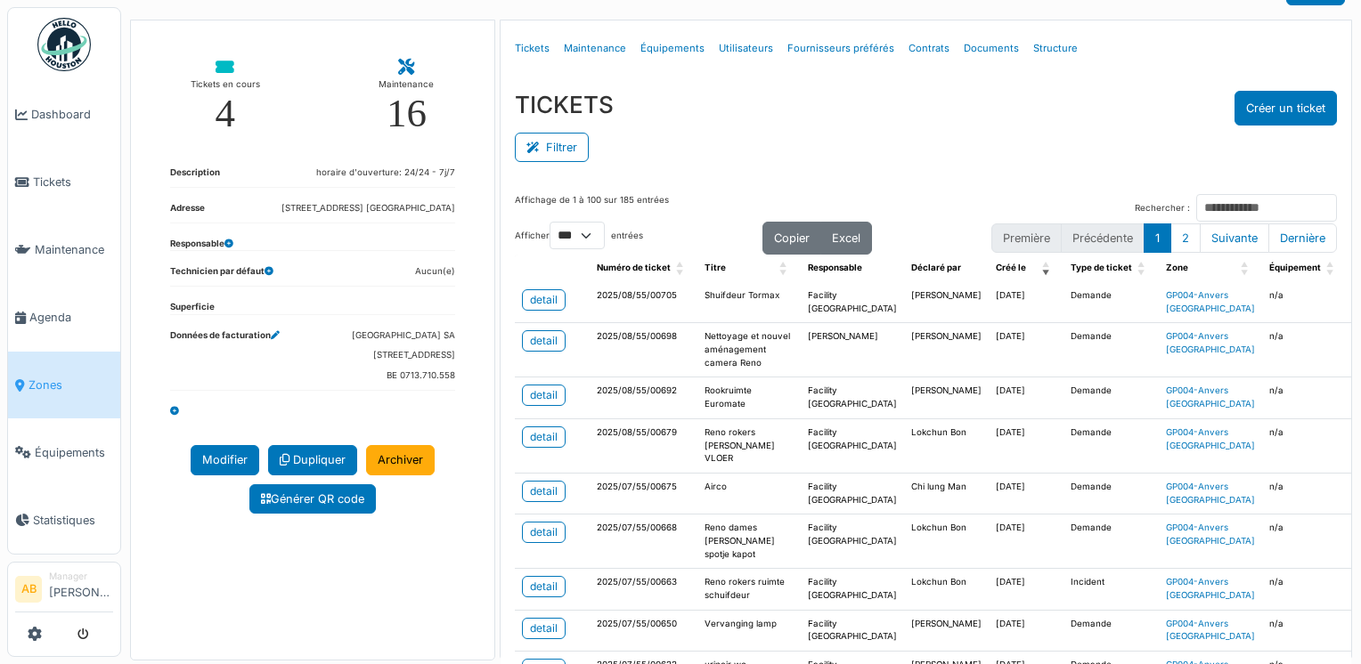
scroll to position [71, 0]
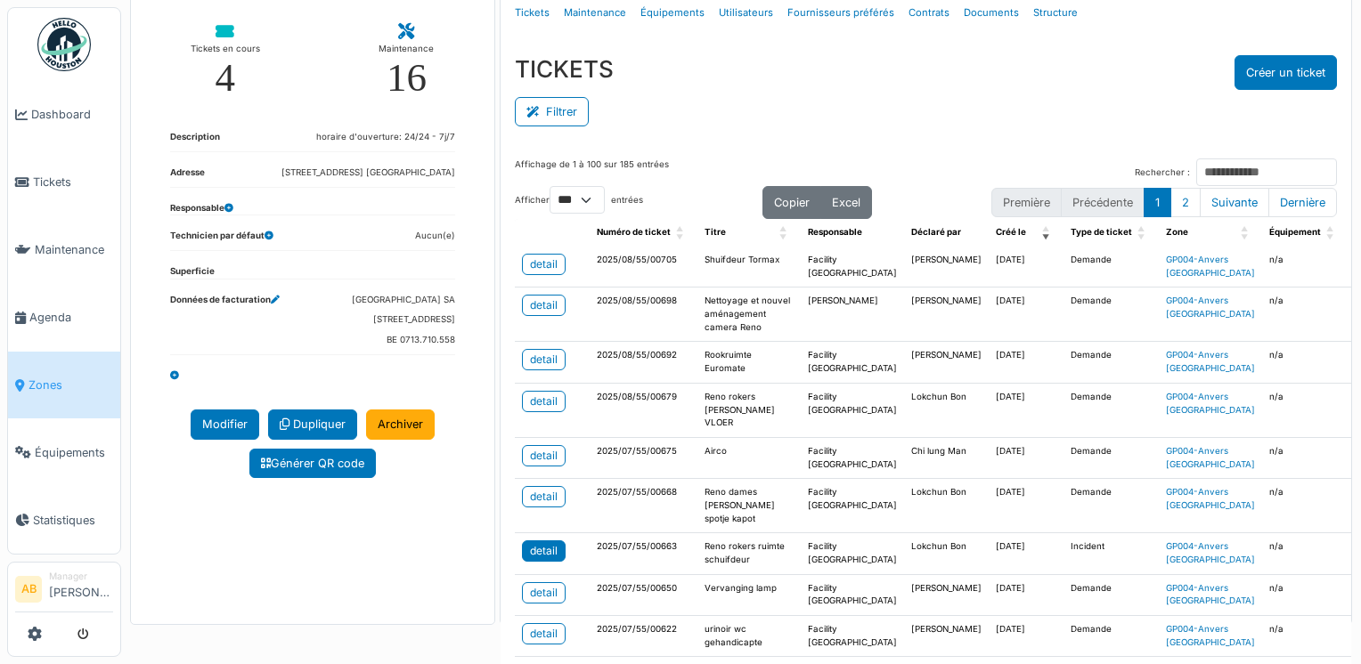
click at [534, 559] on div "detail" at bounding box center [544, 551] width 28 height 16
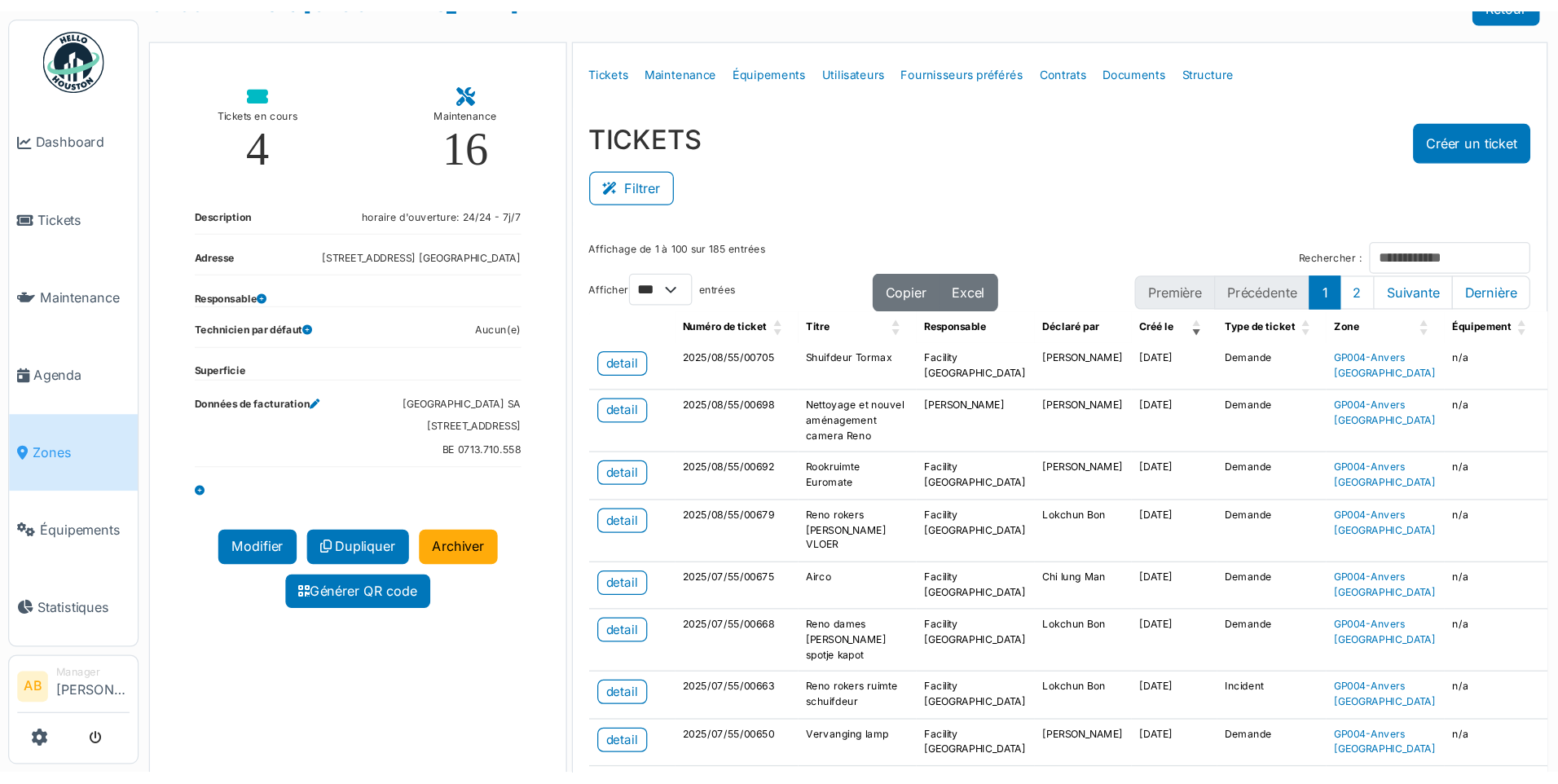
scroll to position [0, 0]
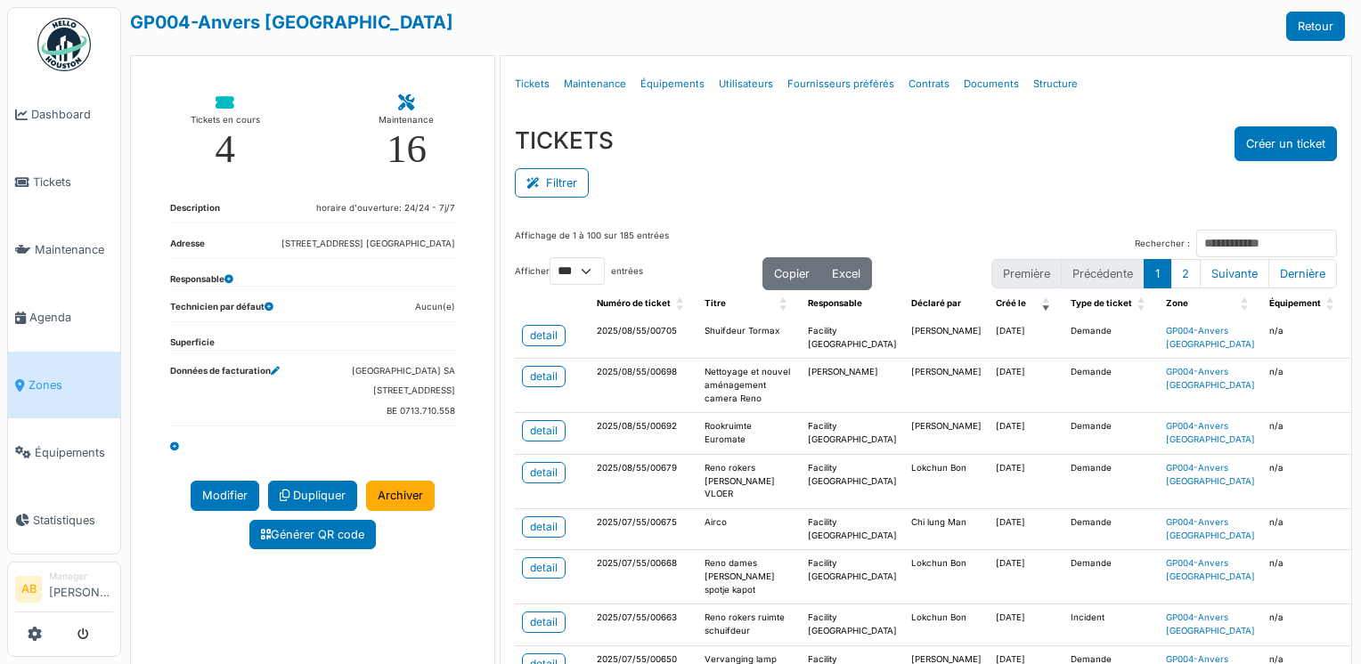
click at [1342, 329] on div "**********" at bounding box center [740, 332] width 1239 height 664
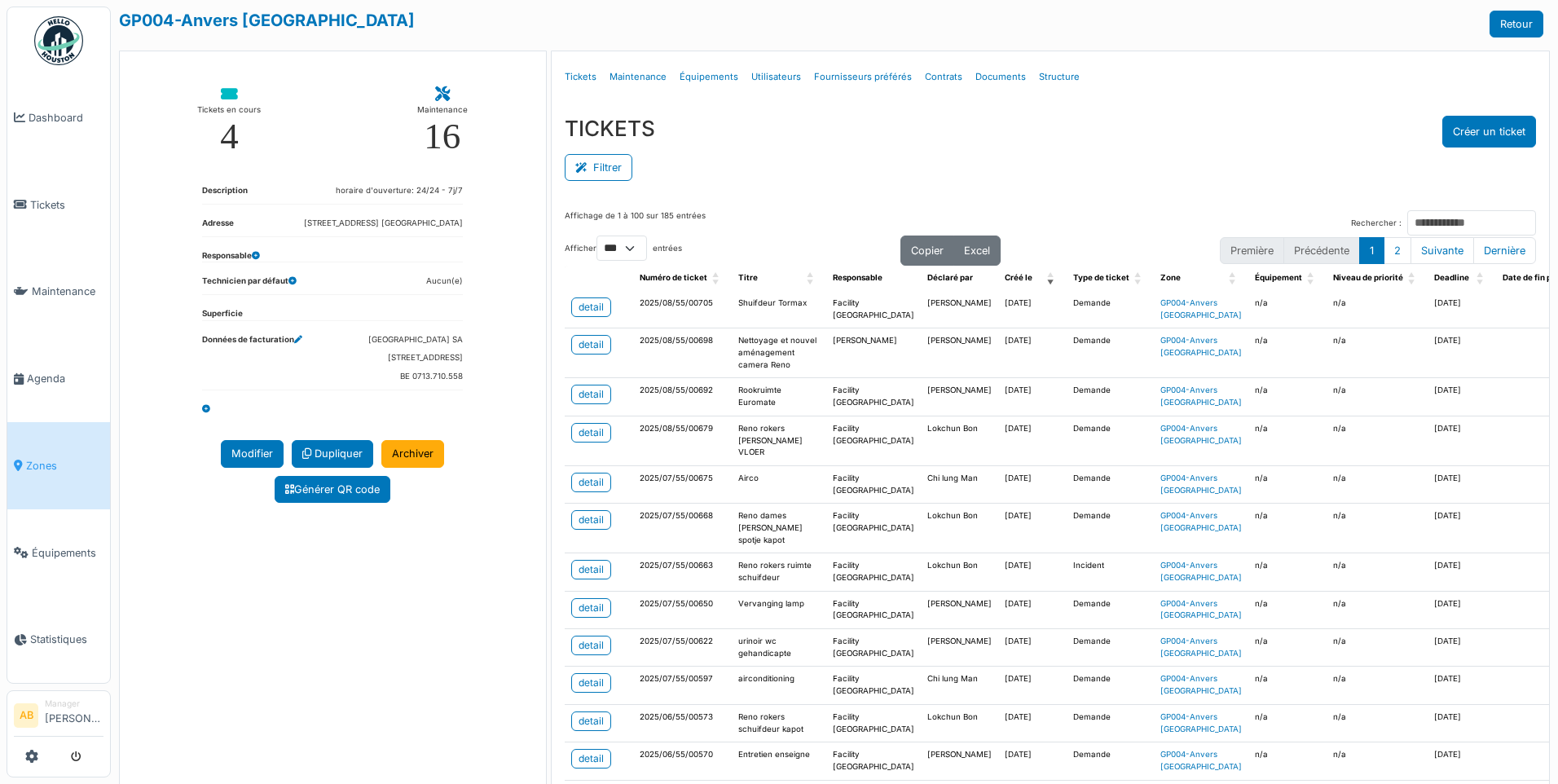
click at [83, 47] on link at bounding box center [59, 41] width 60 height 60
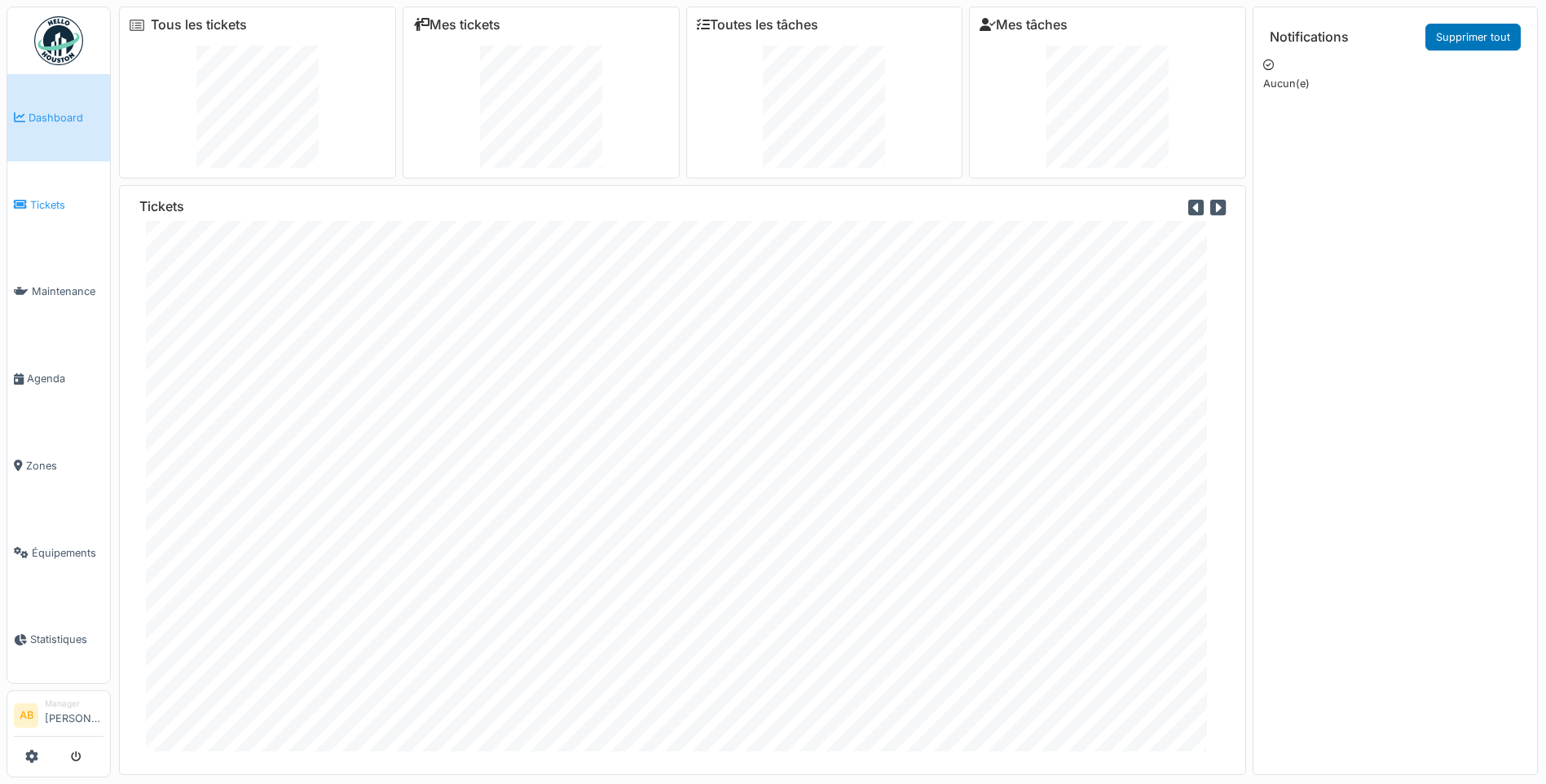
click at [50, 204] on span "Tickets" at bounding box center [67, 204] width 73 height 16
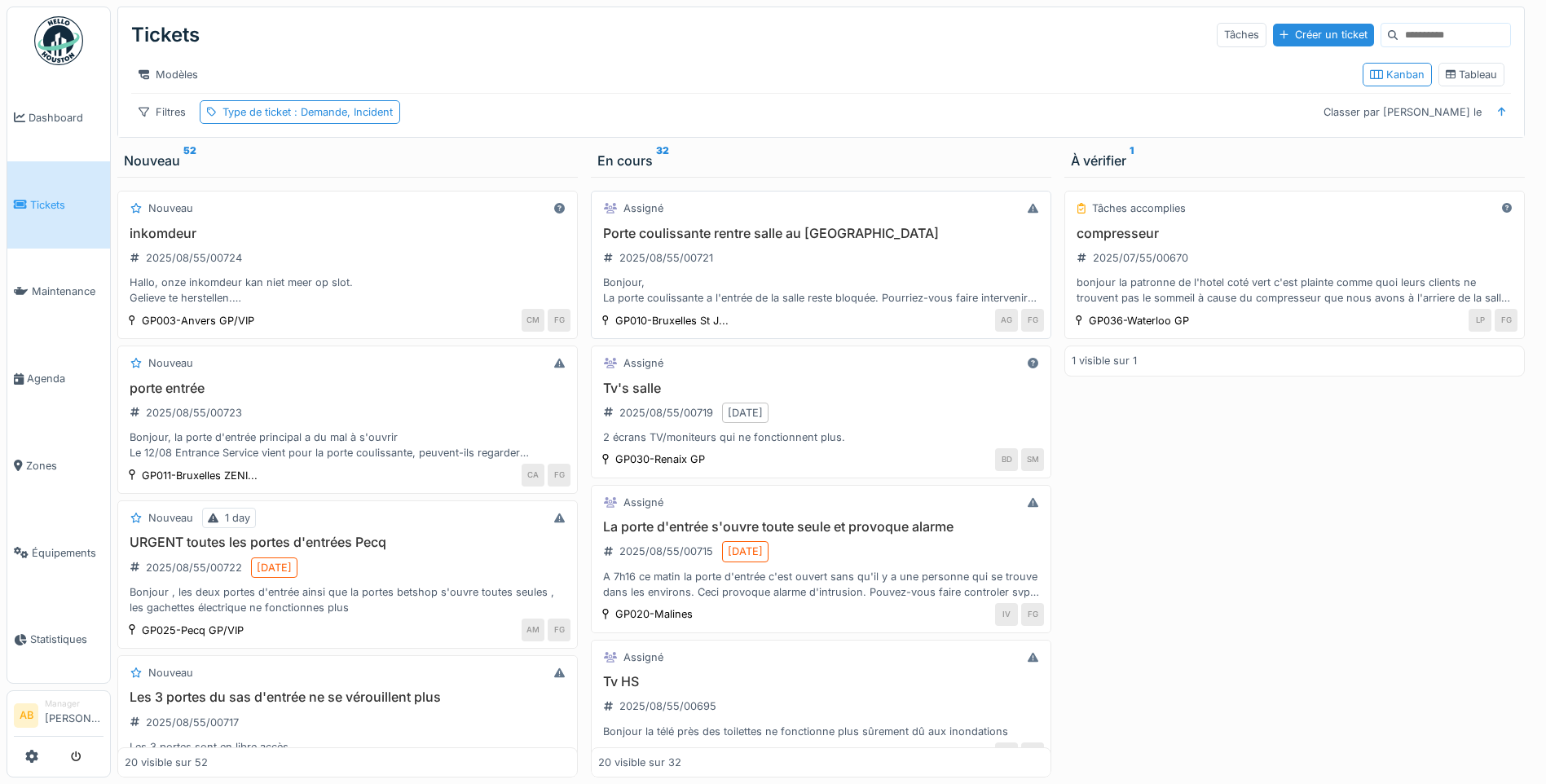
click at [848, 285] on div "Porte coulissante rentre salle au Pacific HS 2025/08/55/00721 Bonjour, La porte…" at bounding box center [821, 266] width 446 height 81
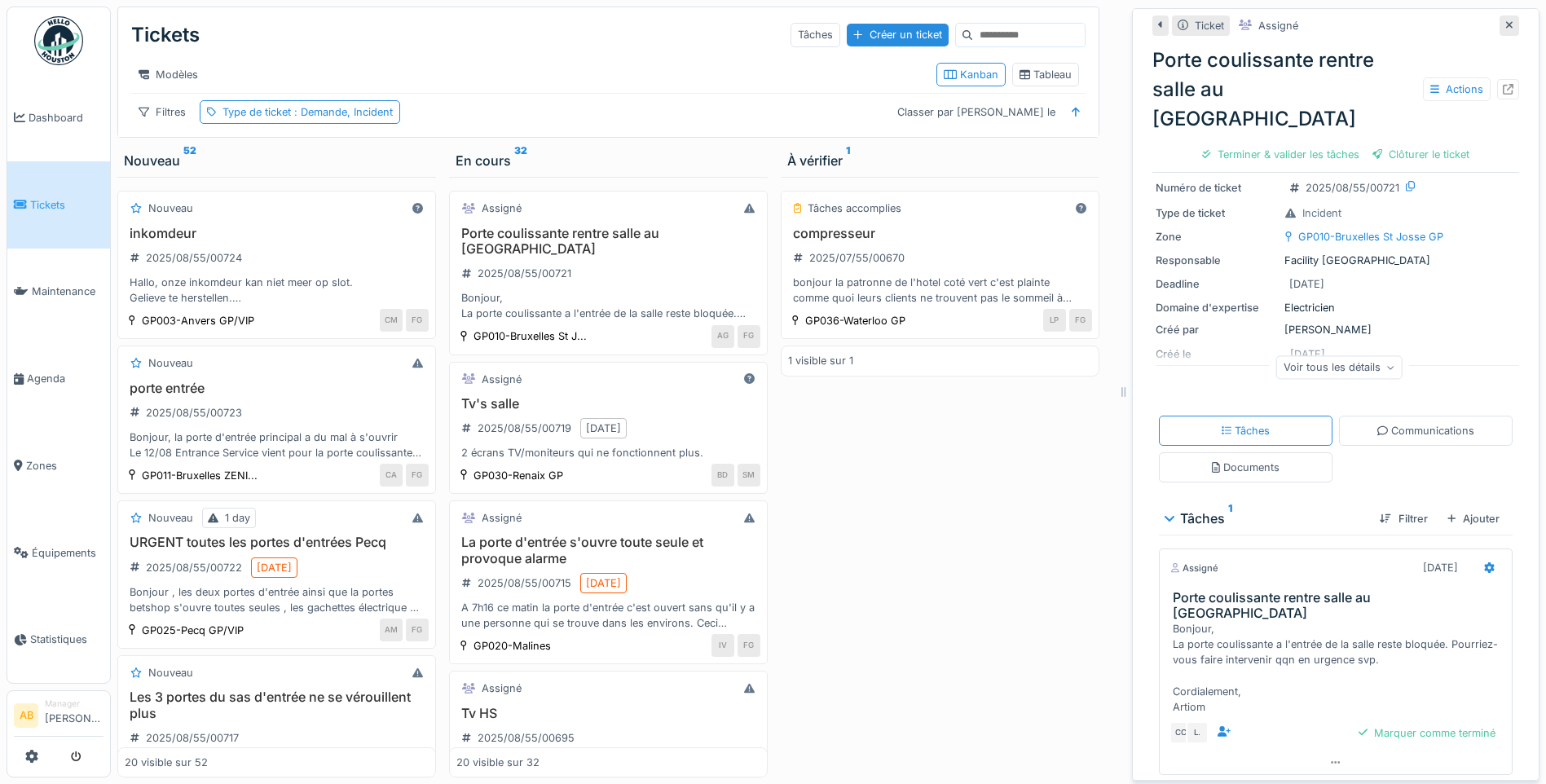
scroll to position [134, 0]
click at [1354, 413] on div "Communications" at bounding box center [1426, 427] width 174 height 30
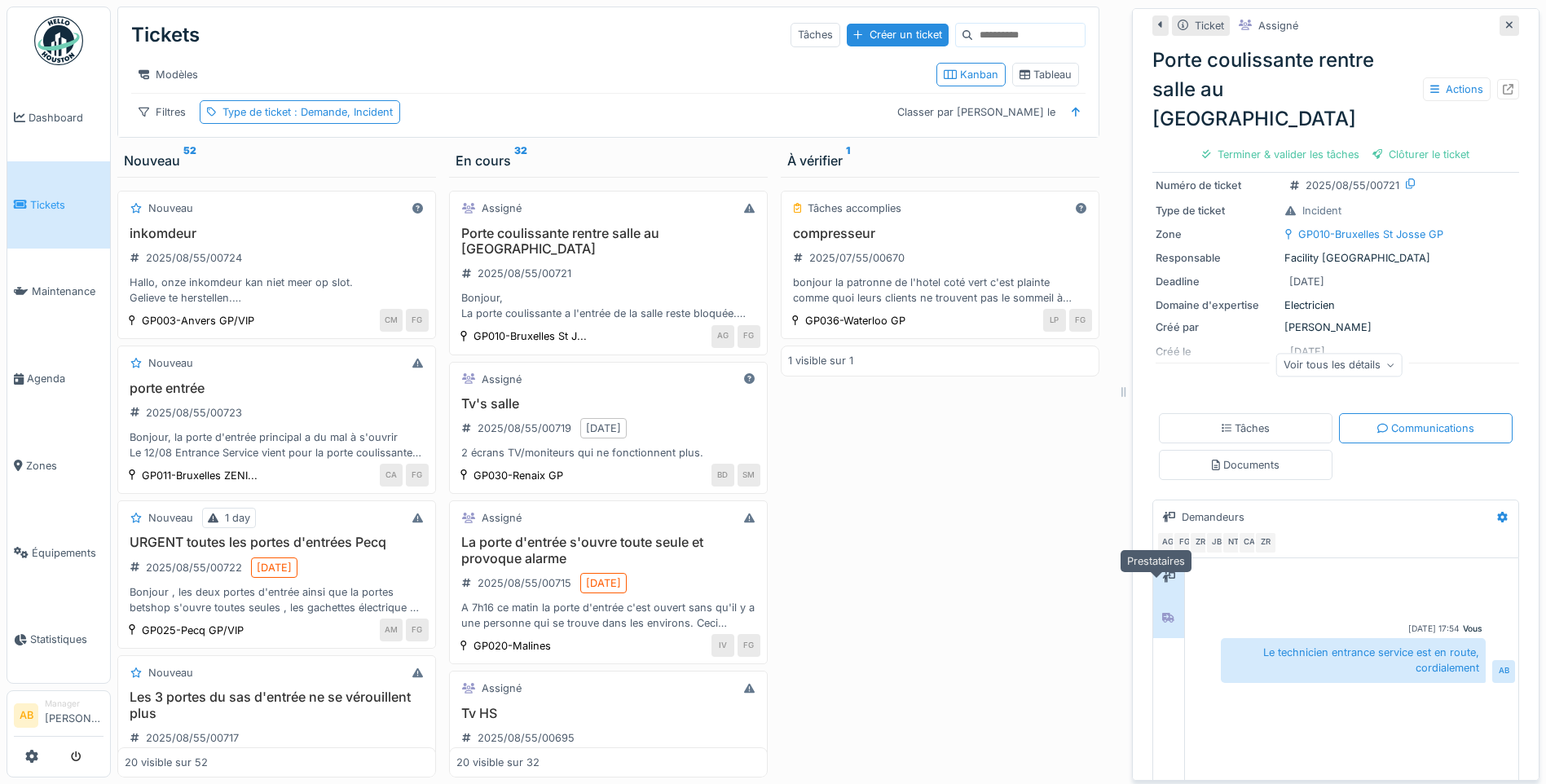
click at [1156, 607] on div at bounding box center [1168, 618] width 25 height 20
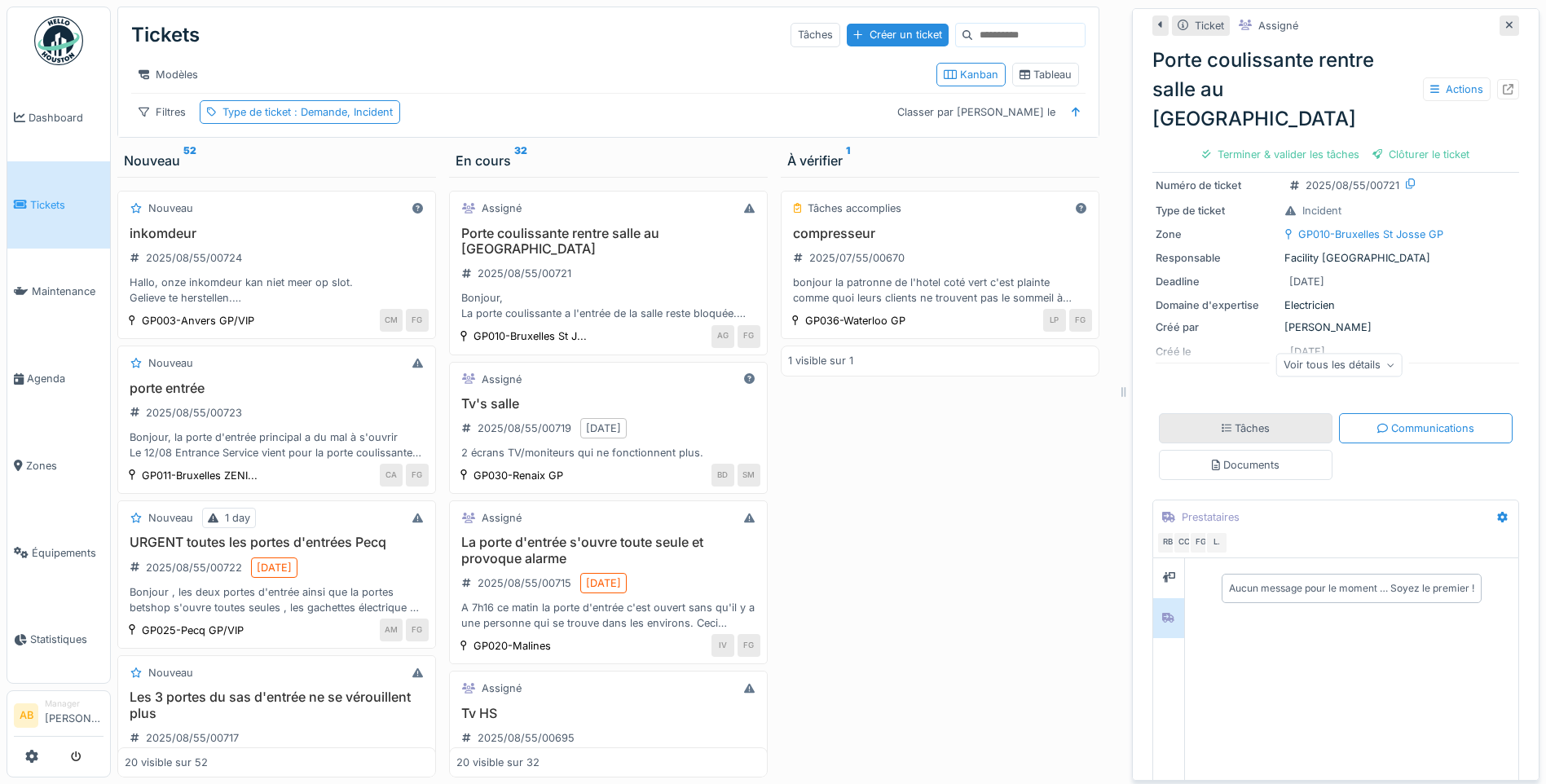
click at [1238, 420] on div "Tâches" at bounding box center [1246, 427] width 49 height 16
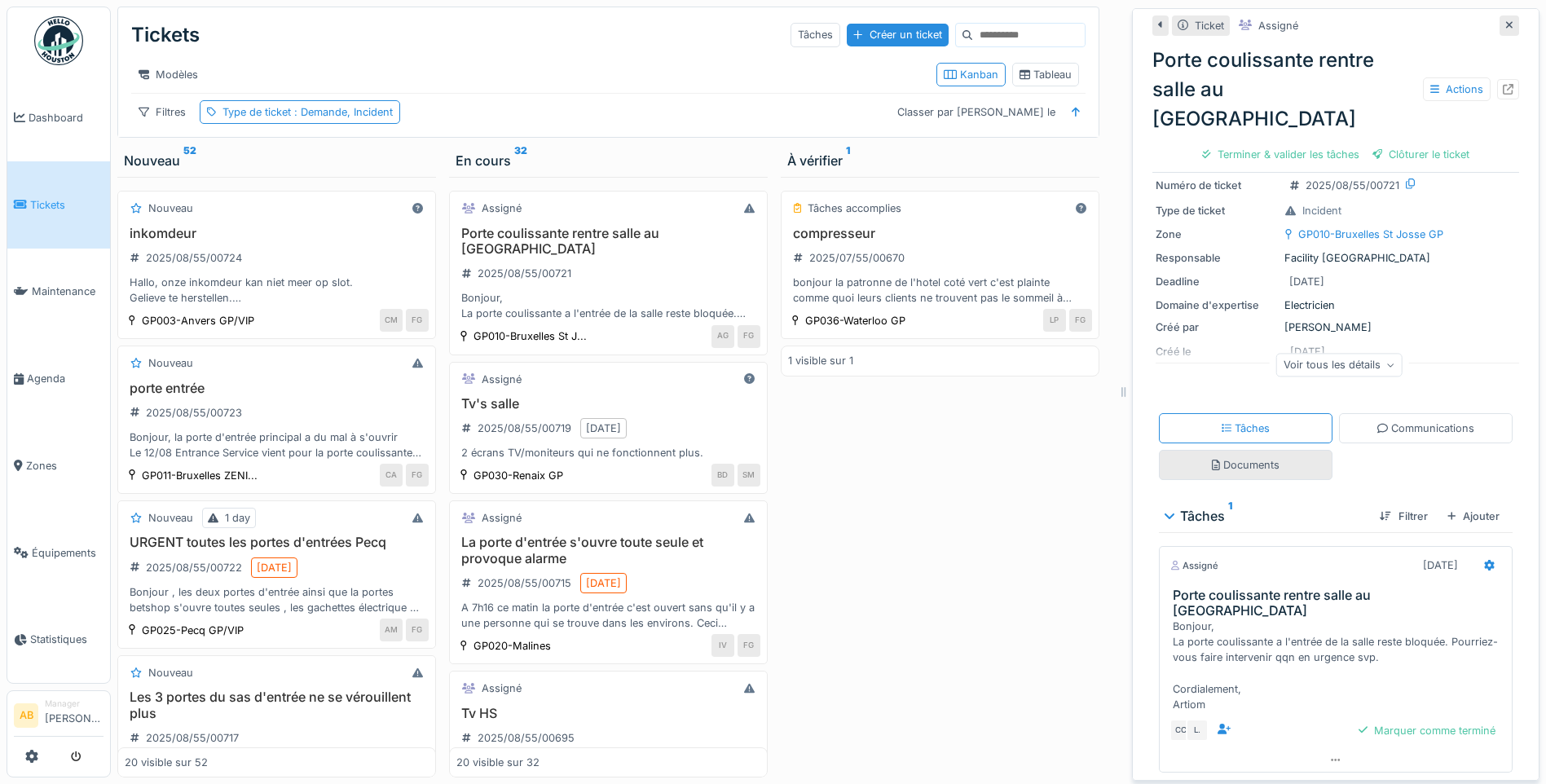
scroll to position [134, 0]
click at [1238, 457] on div "Documents" at bounding box center [1246, 465] width 68 height 16
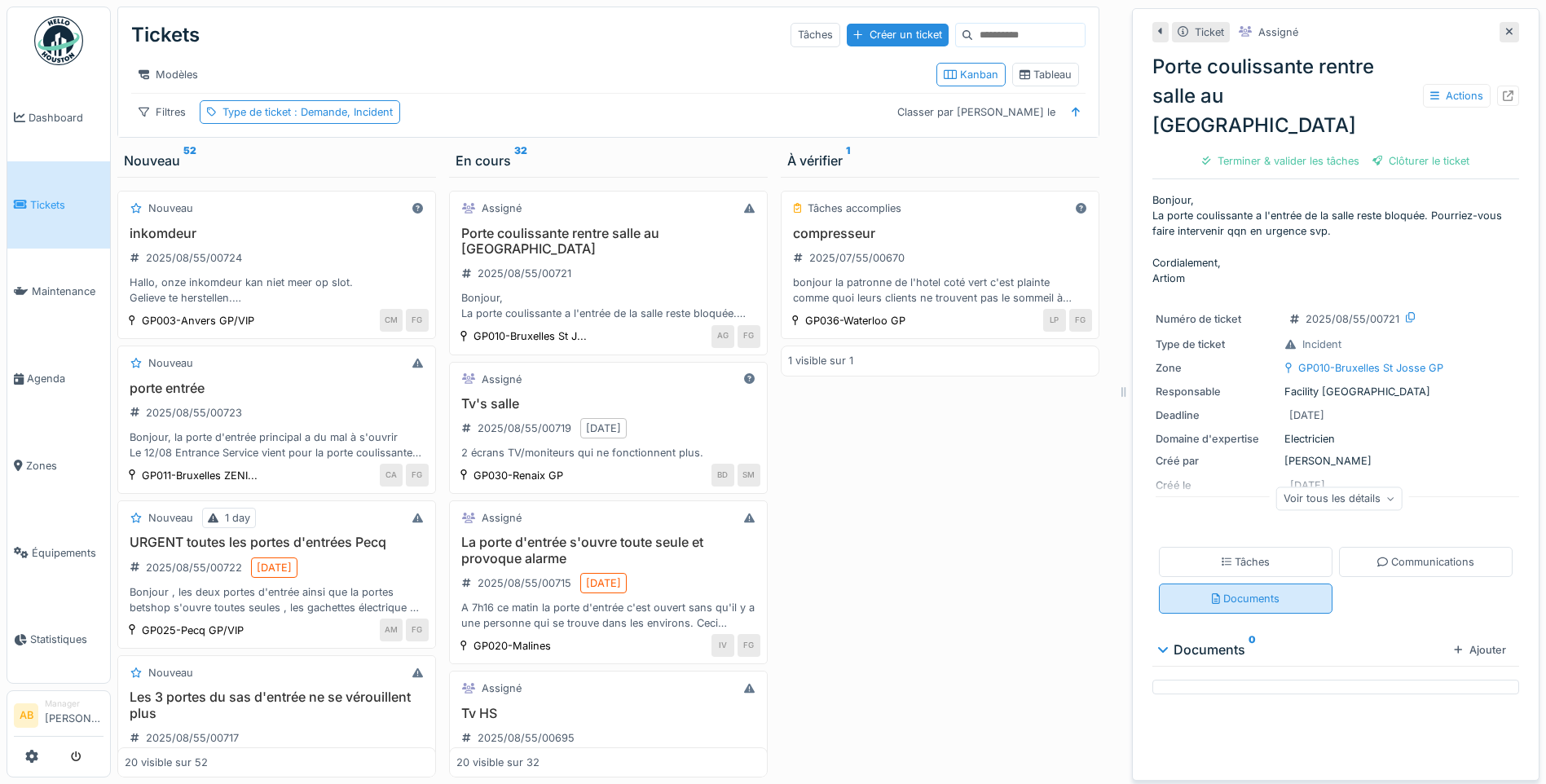
scroll to position [0, 0]
click at [513, 540] on h3 "La porte d'entrée s'ouvre toute seule et provoque alarme" at bounding box center [609, 550] width 304 height 31
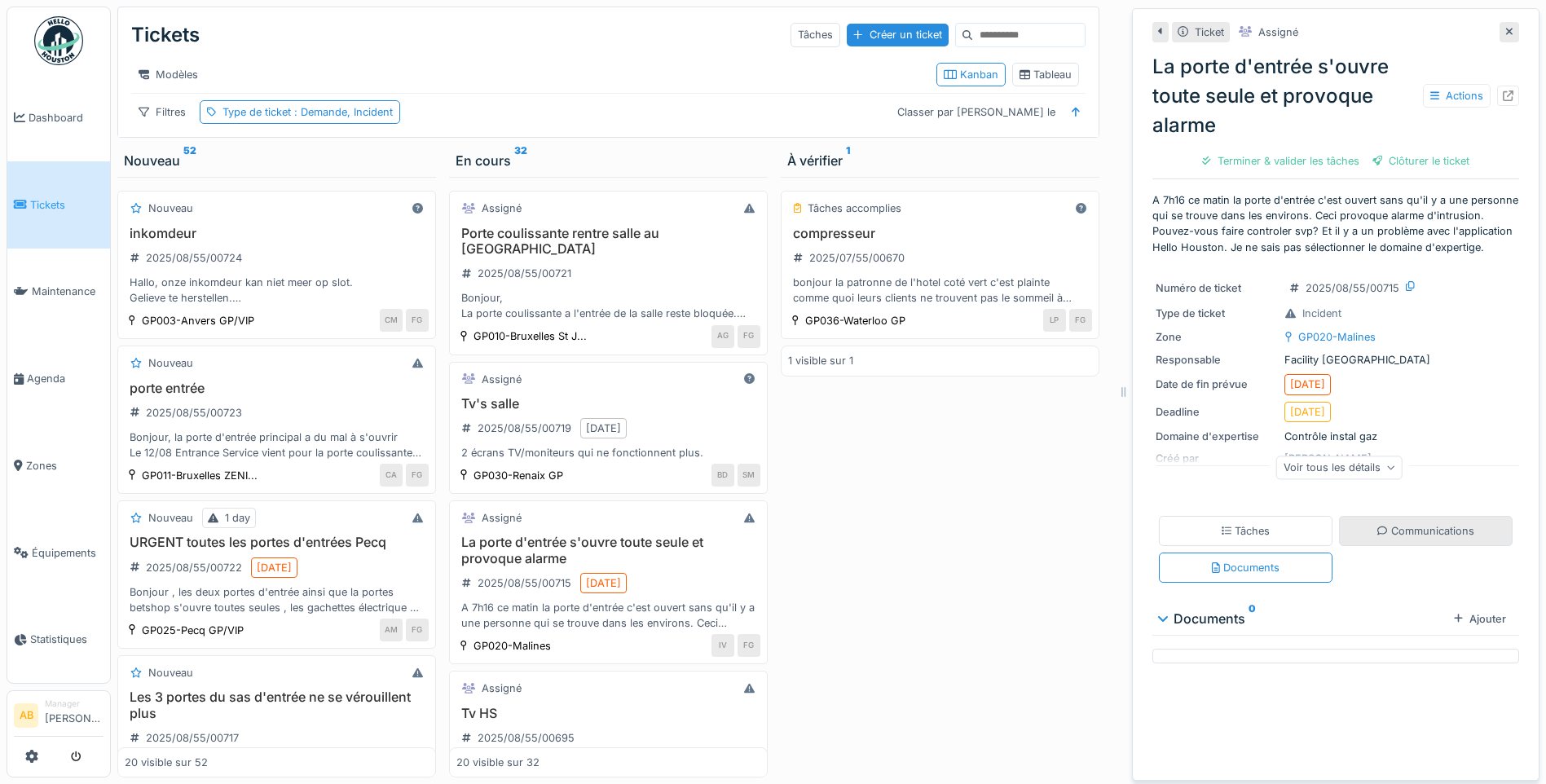
click at [1378, 539] on div "Communications" at bounding box center [1426, 531] width 97 height 16
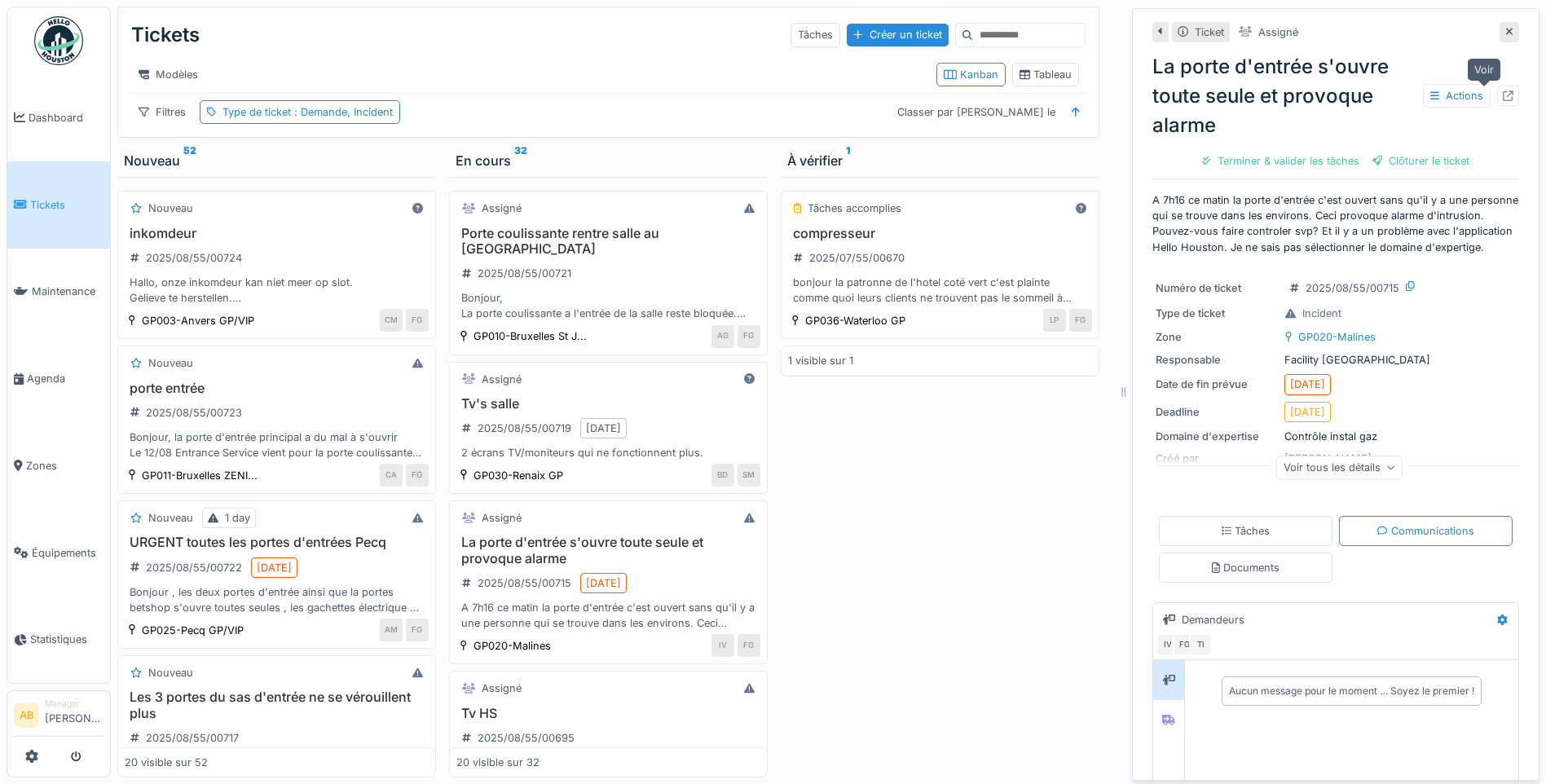
click at [1503, 88] on div at bounding box center [1508, 95] width 11 height 16
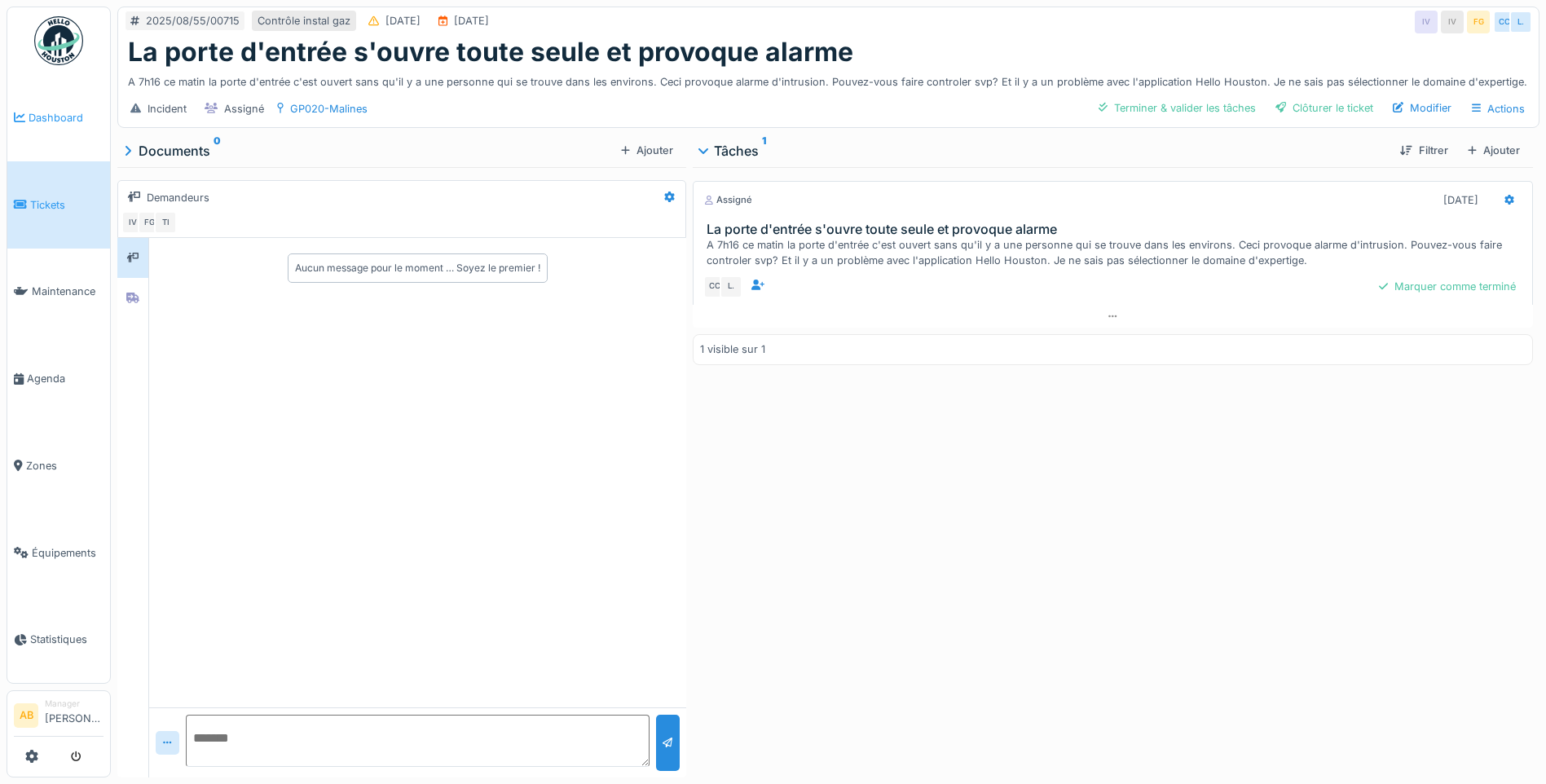
click at [45, 133] on link "Dashboard" at bounding box center [59, 117] width 103 height 87
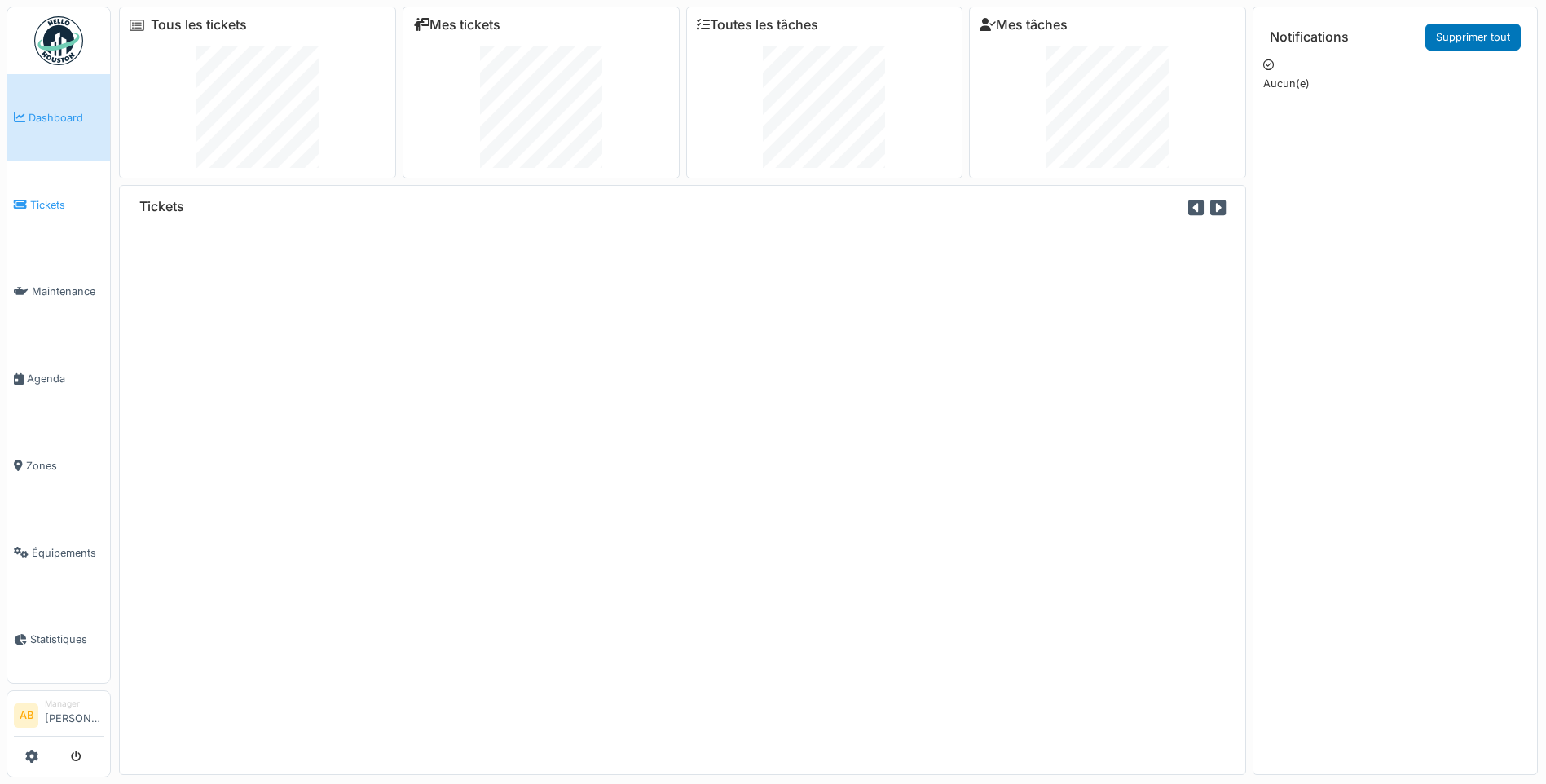
click at [45, 197] on span "Tickets" at bounding box center [67, 204] width 73 height 16
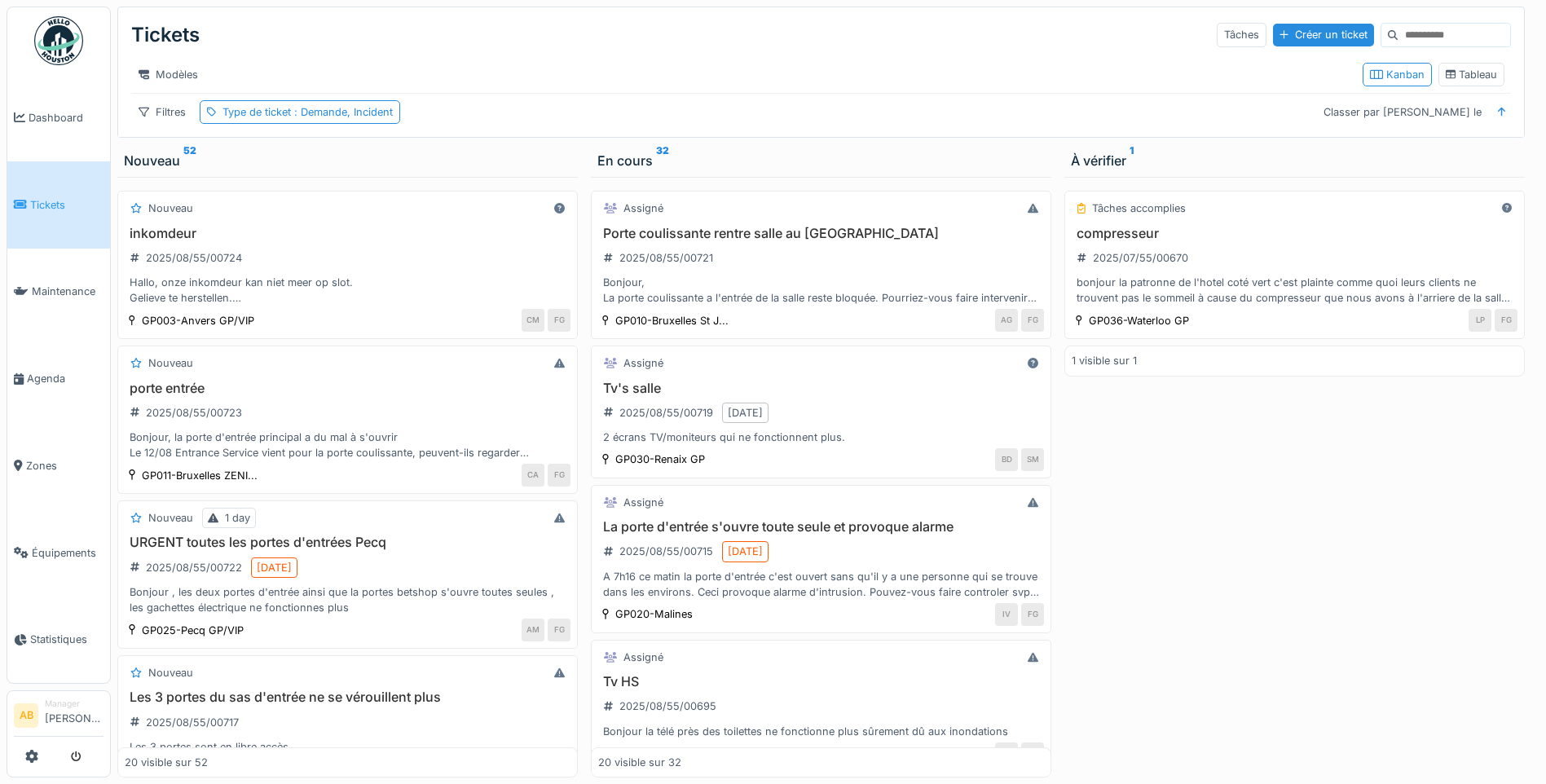
click at [59, 291] on span "Maintenance" at bounding box center [68, 291] width 71 height 16
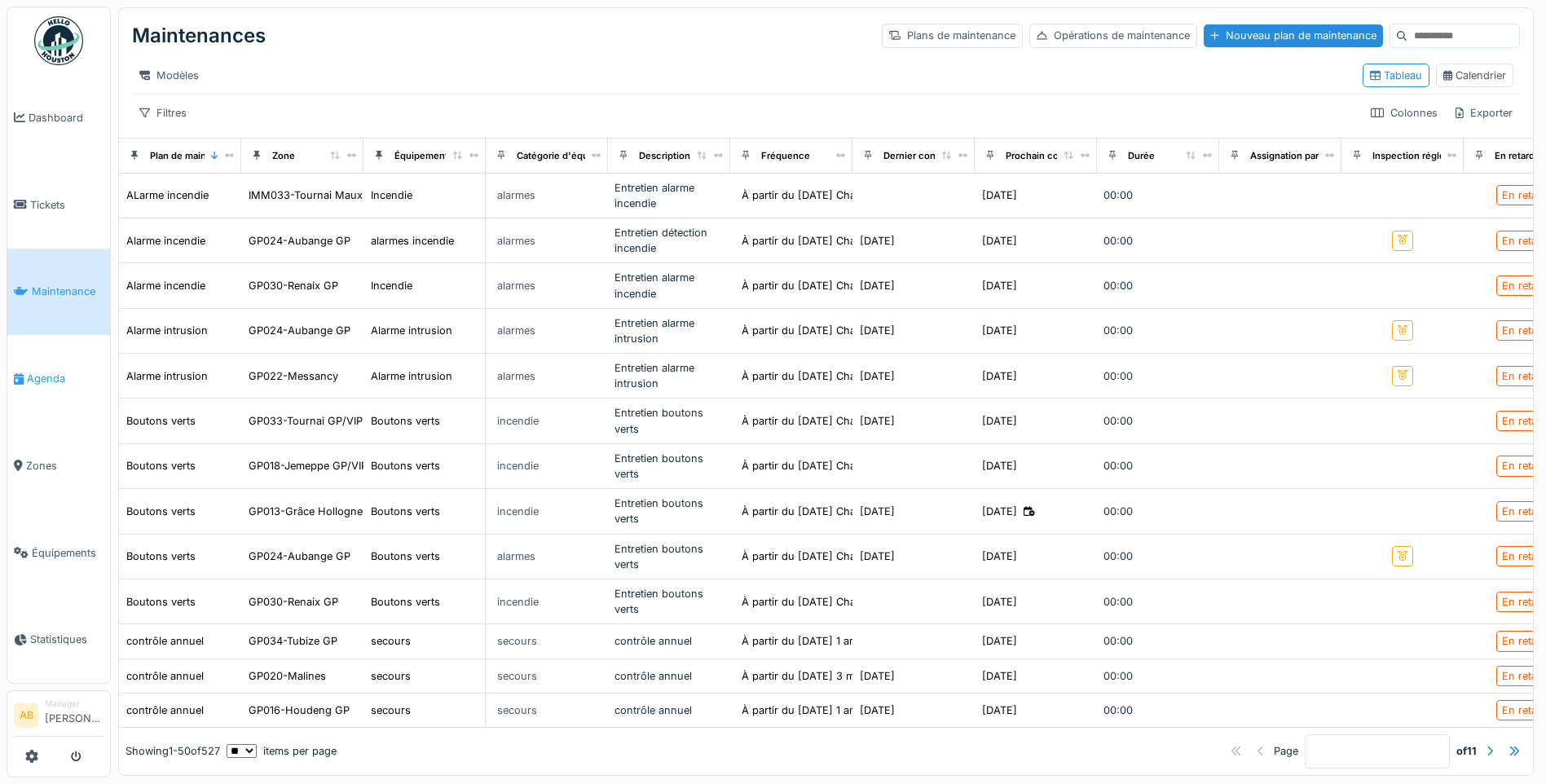
drag, startPoint x: 58, startPoint y: 356, endPoint x: 63, endPoint y: 362, distance: 7.8
click at [59, 359] on link "Agenda" at bounding box center [59, 378] width 103 height 87
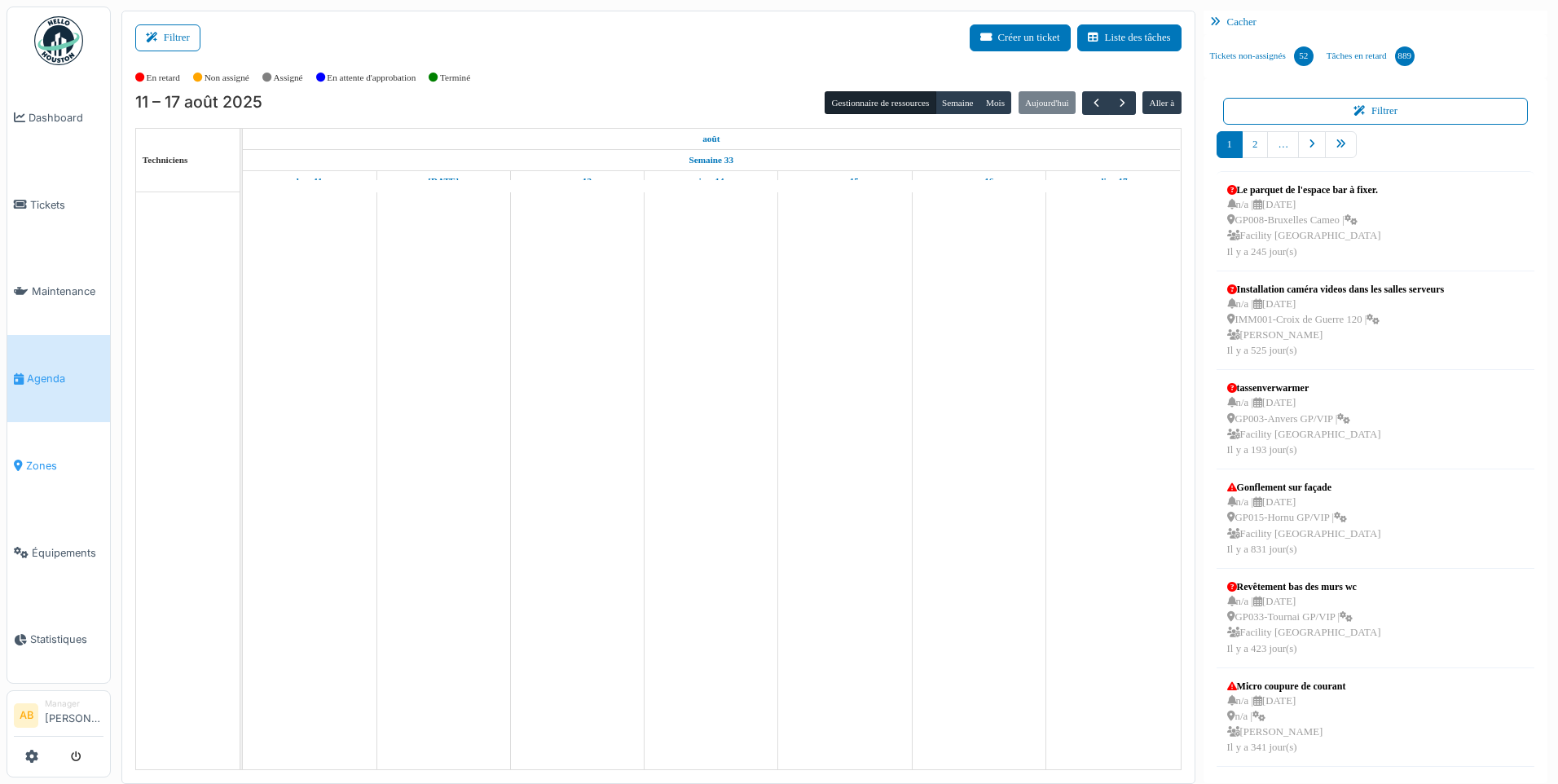
drag, startPoint x: 0, startPoint y: 0, endPoint x: 55, endPoint y: 453, distance: 456.3
click at [56, 457] on span "Zones" at bounding box center [64, 465] width 78 height 16
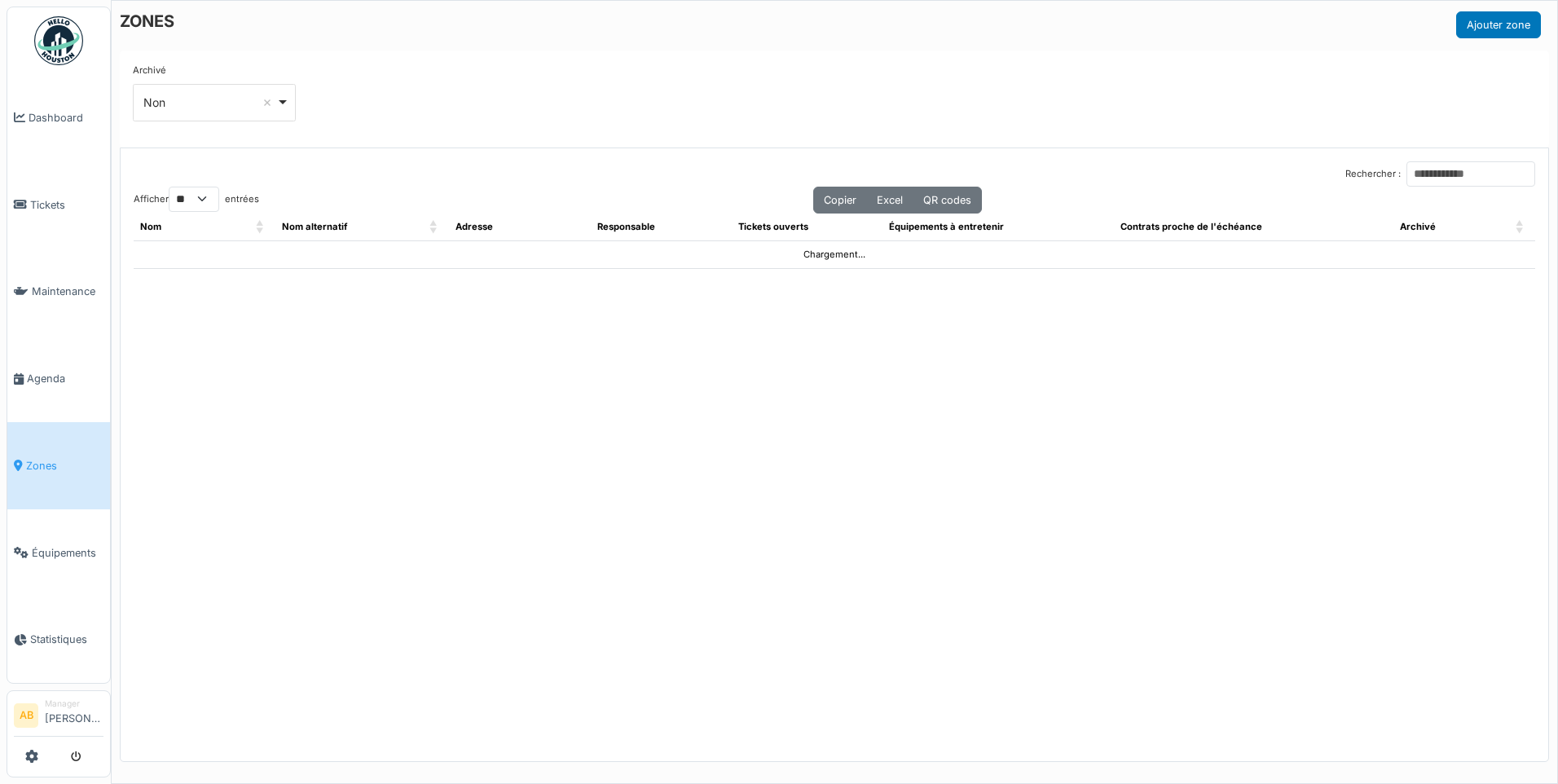
select select "**"
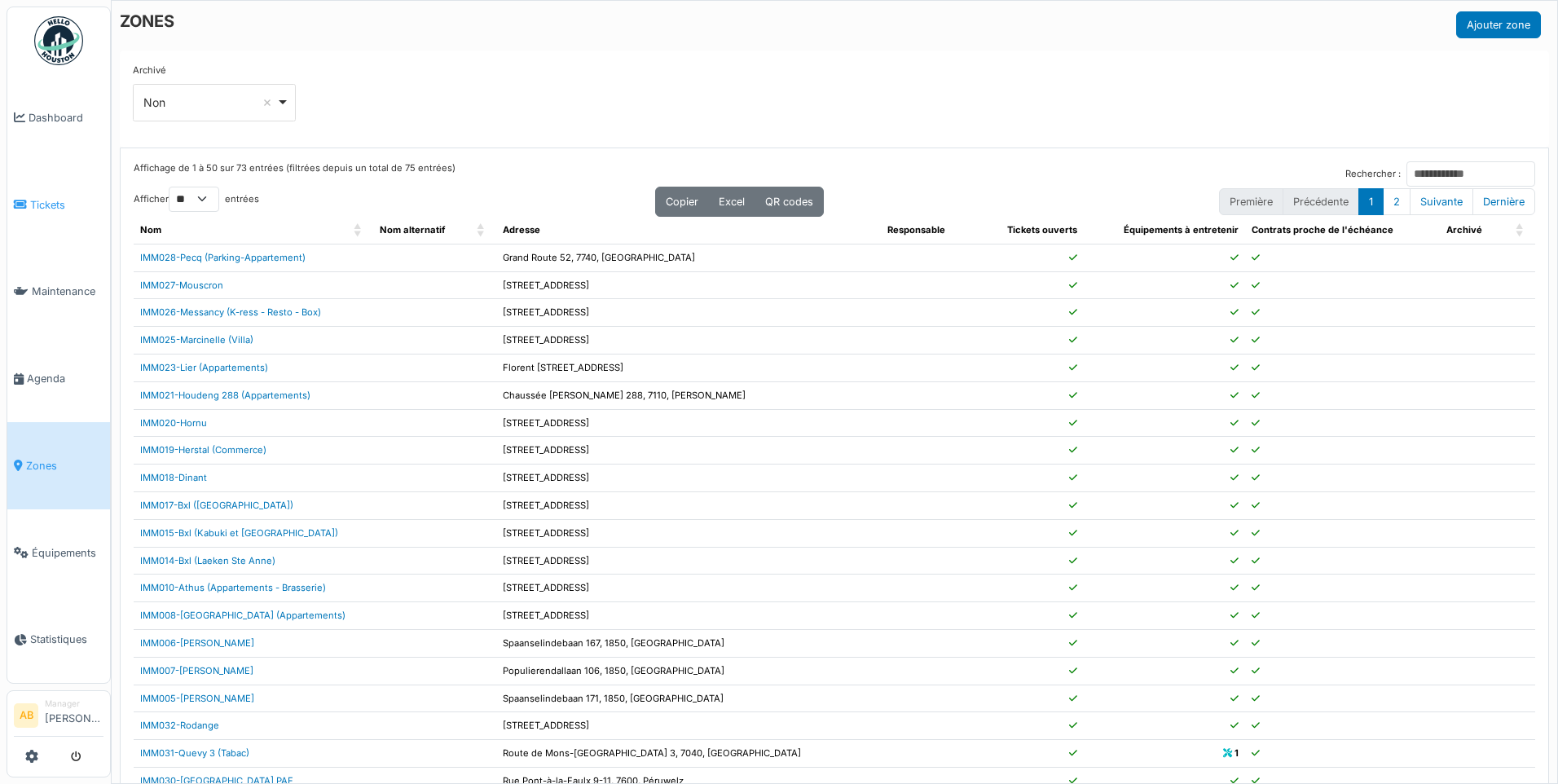
click at [61, 212] on link "Tickets" at bounding box center [59, 204] width 103 height 87
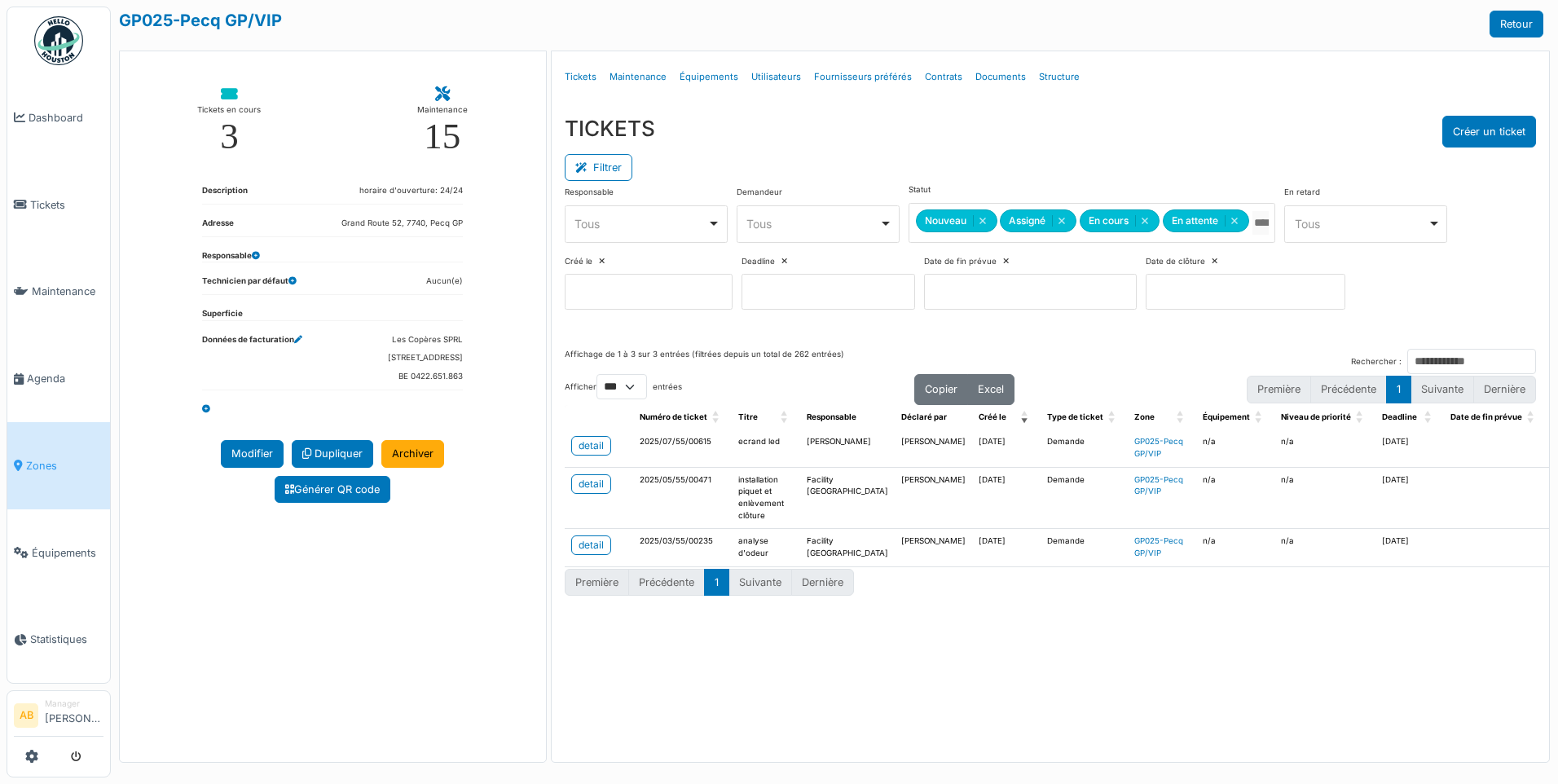
select select "***"
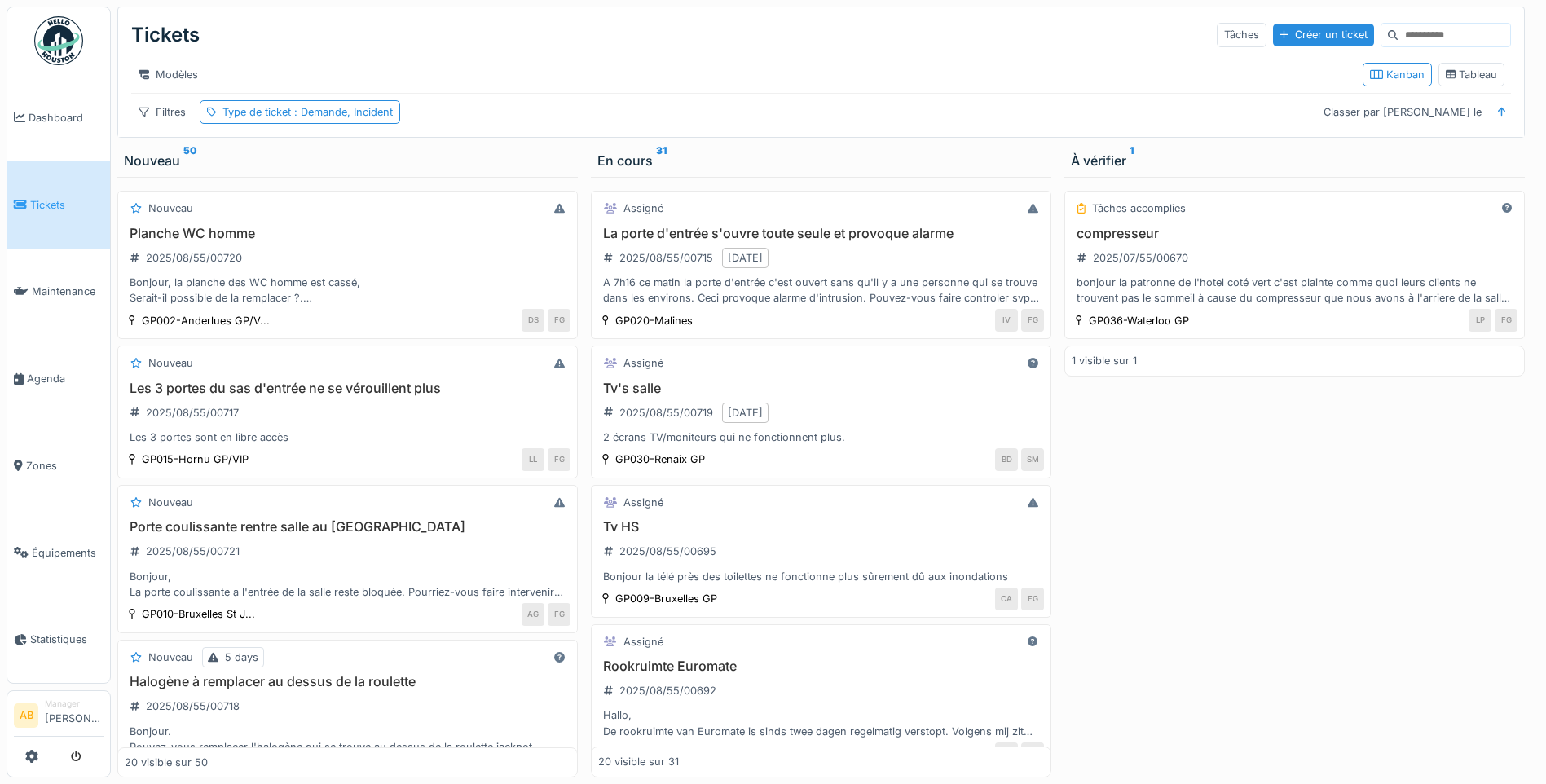
click at [55, 203] on span "Tickets" at bounding box center [67, 204] width 73 height 16
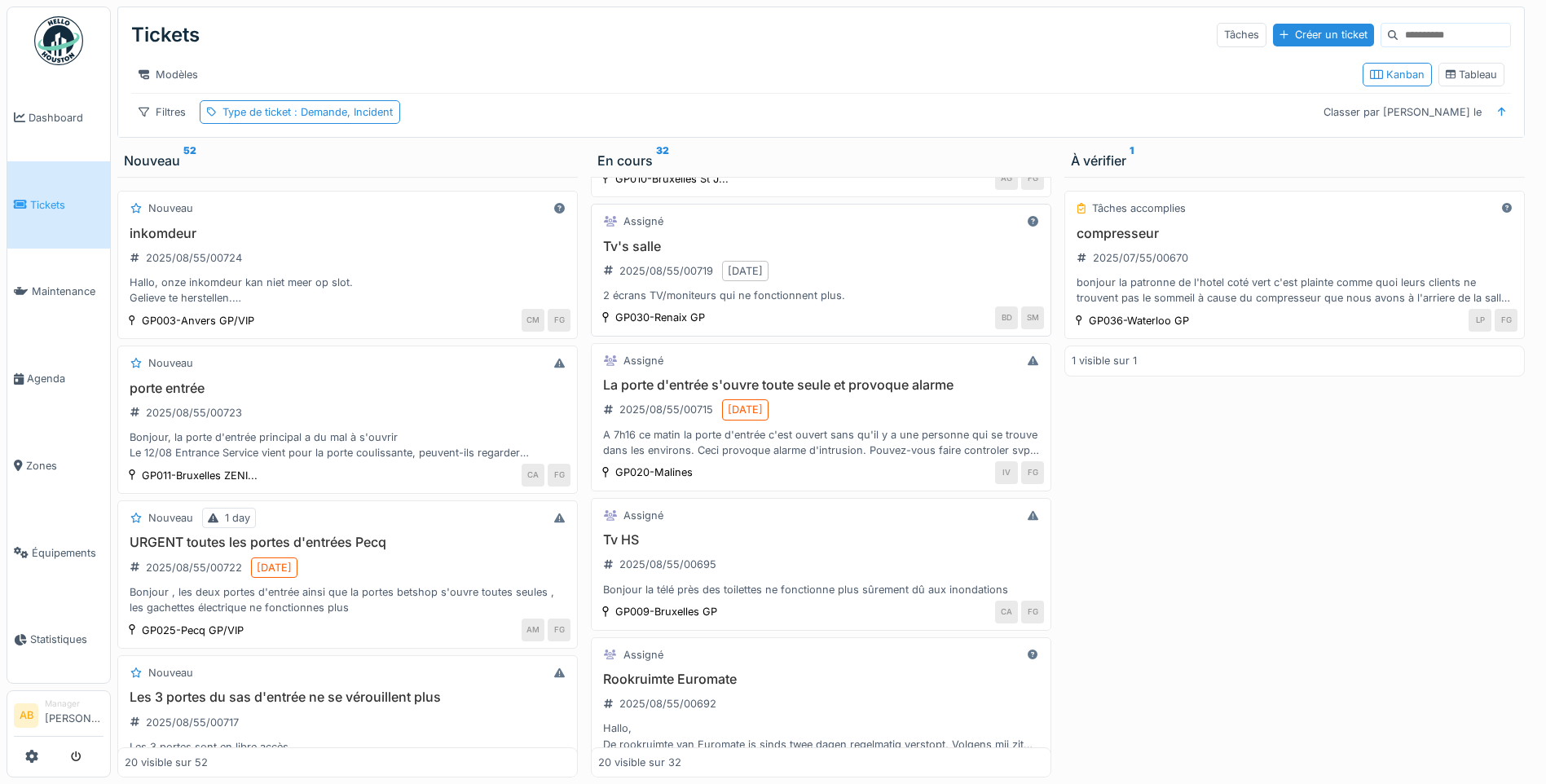
scroll to position [163, 0]
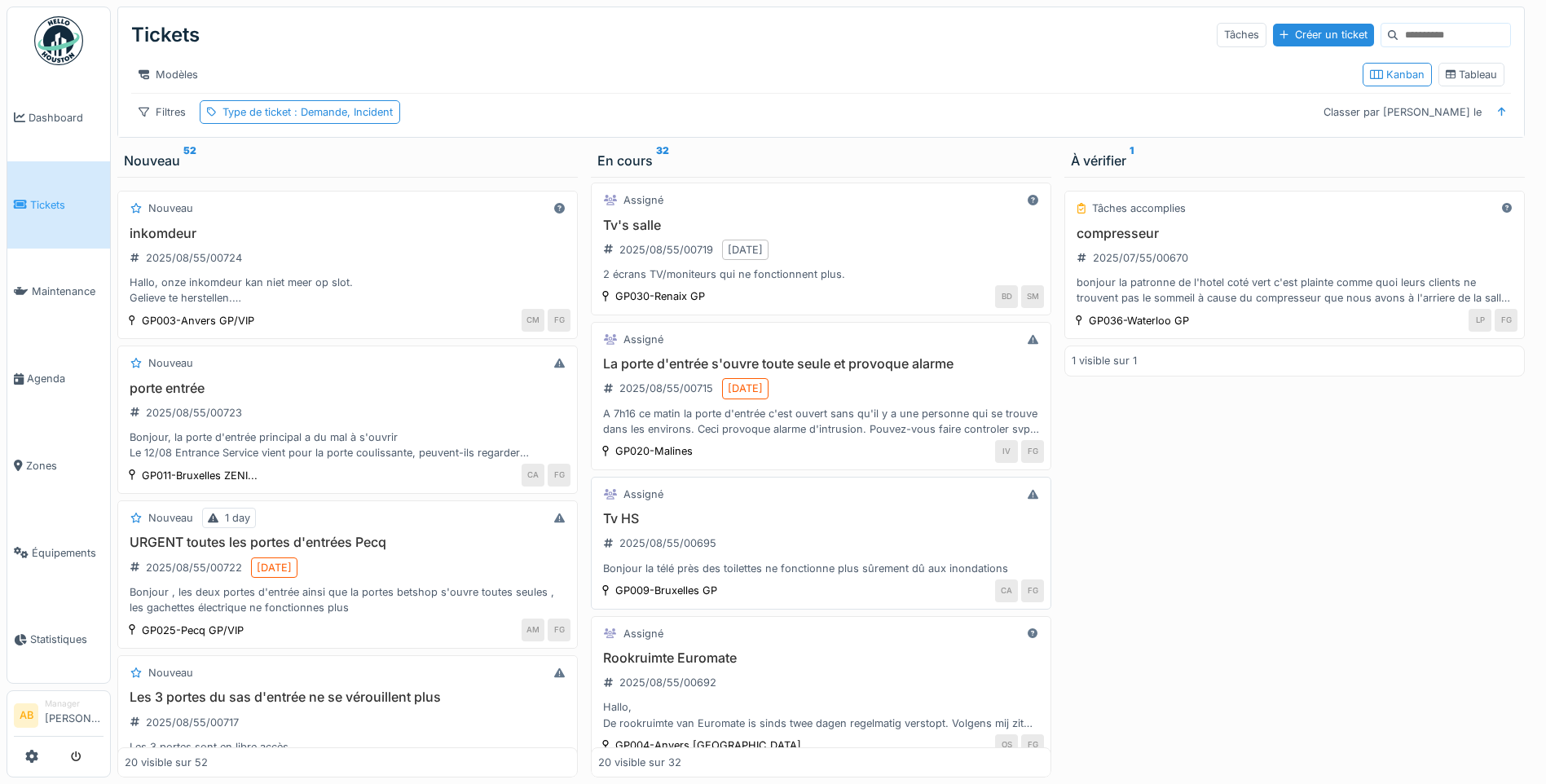
click at [776, 545] on div "Tv HS 2025/08/55/00695 Bonjour la télé près des toilettes ne fonctionne plus sû…" at bounding box center [821, 542] width 446 height 65
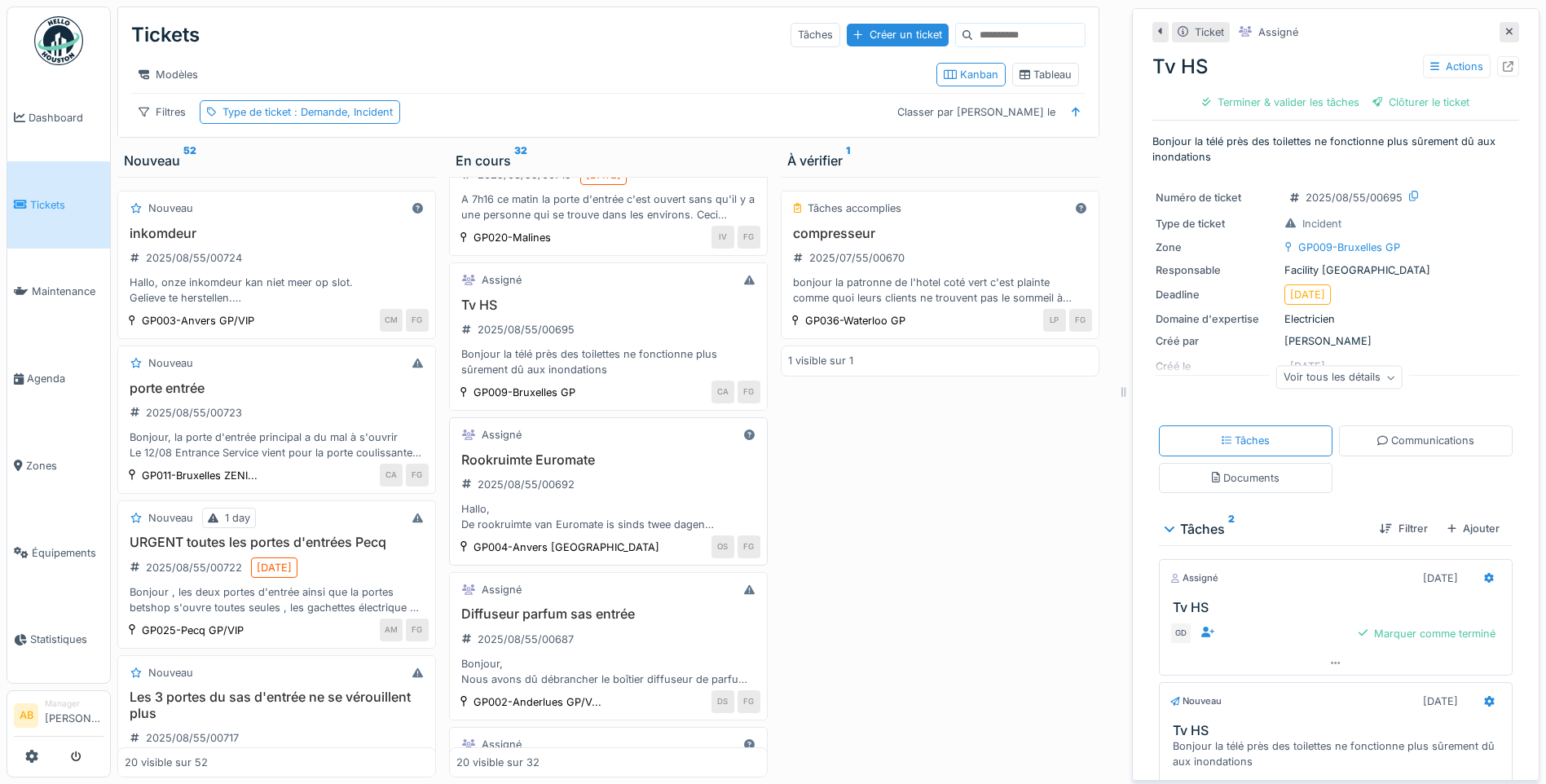
scroll to position [489, 0]
